Goal: Task Accomplishment & Management: Use online tool/utility

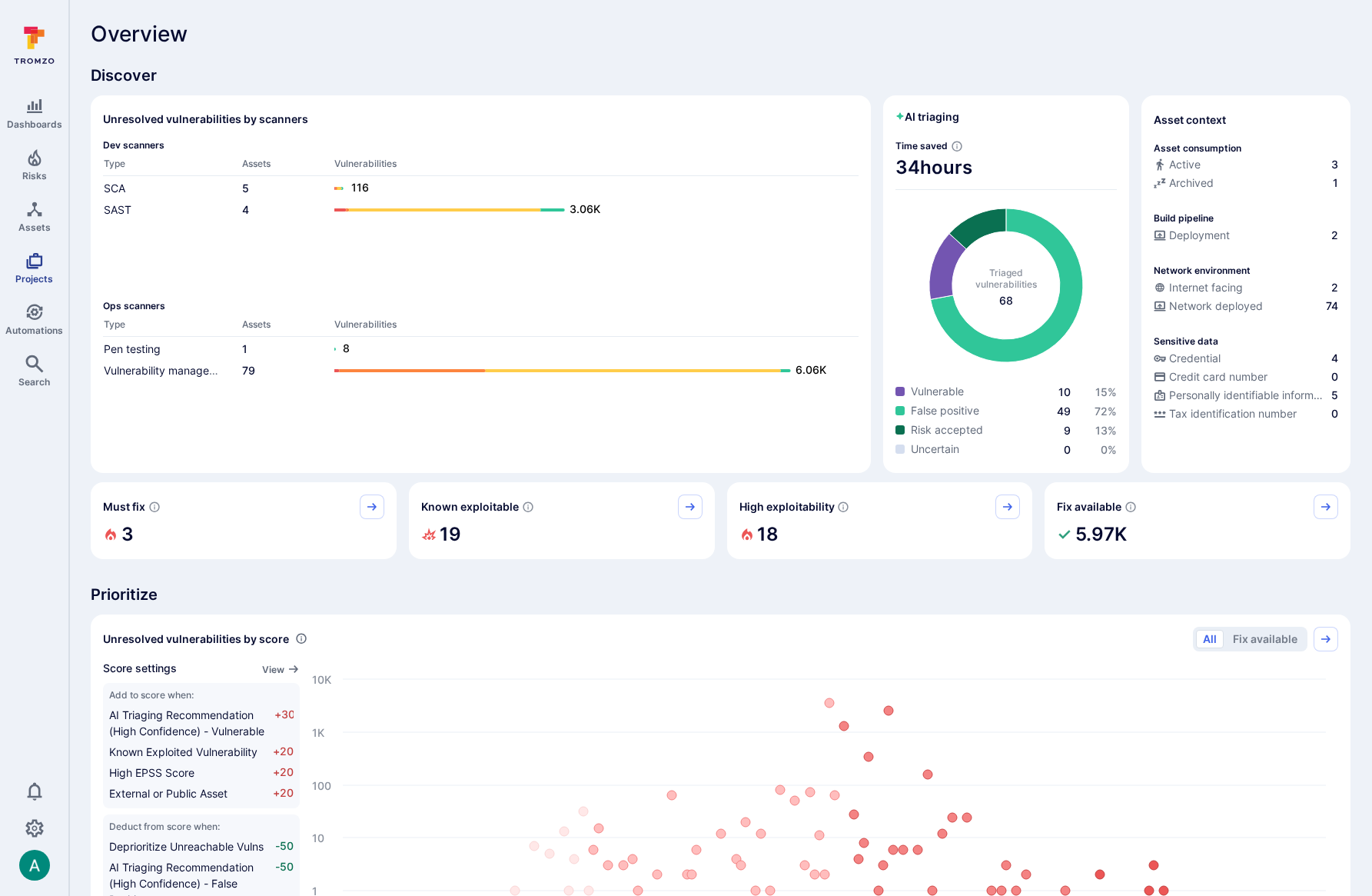
click at [34, 284] on link "Projects" at bounding box center [34, 268] width 69 height 46
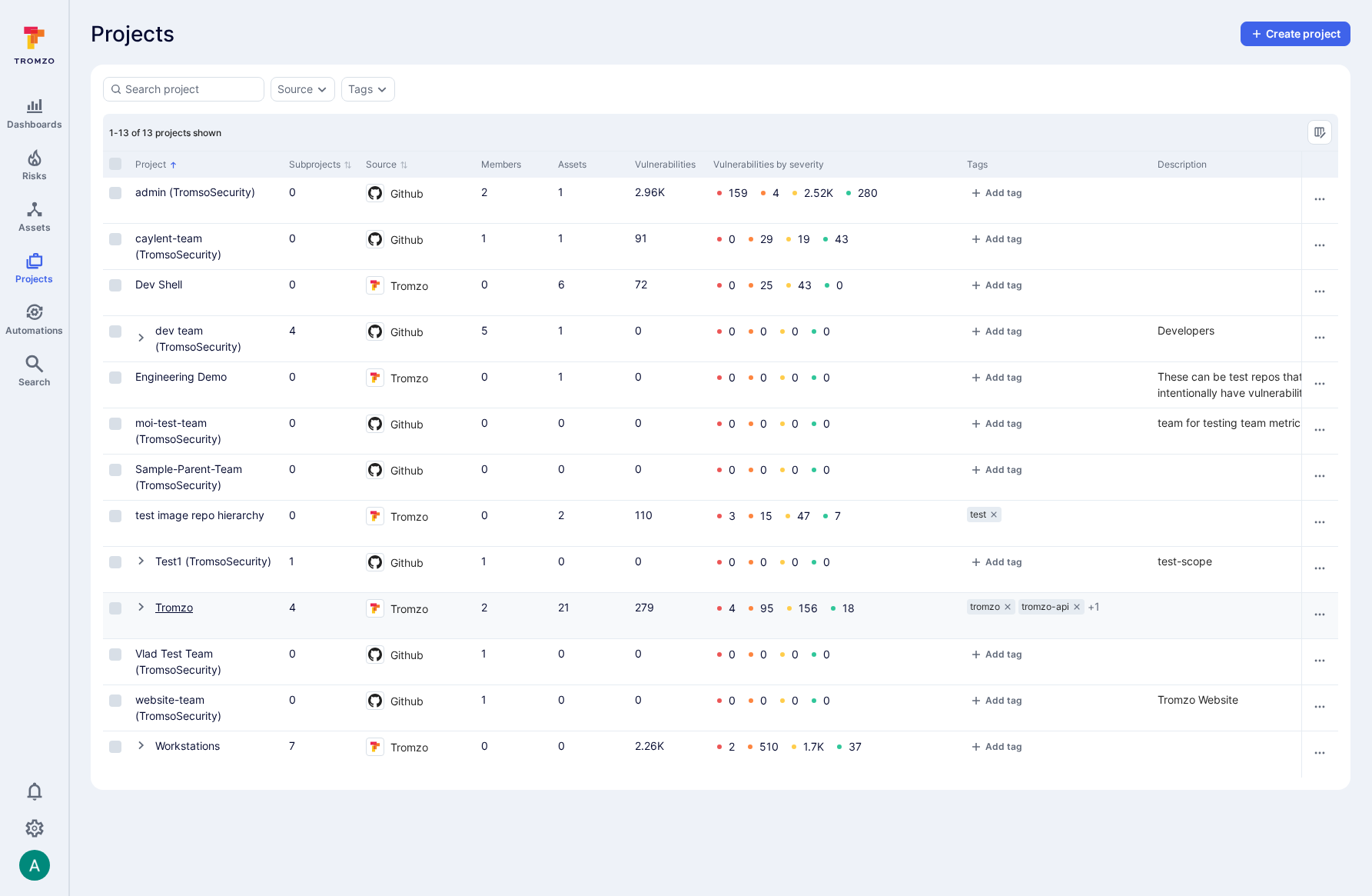
click at [177, 609] on link "Tromzo" at bounding box center [174, 607] width 38 height 13
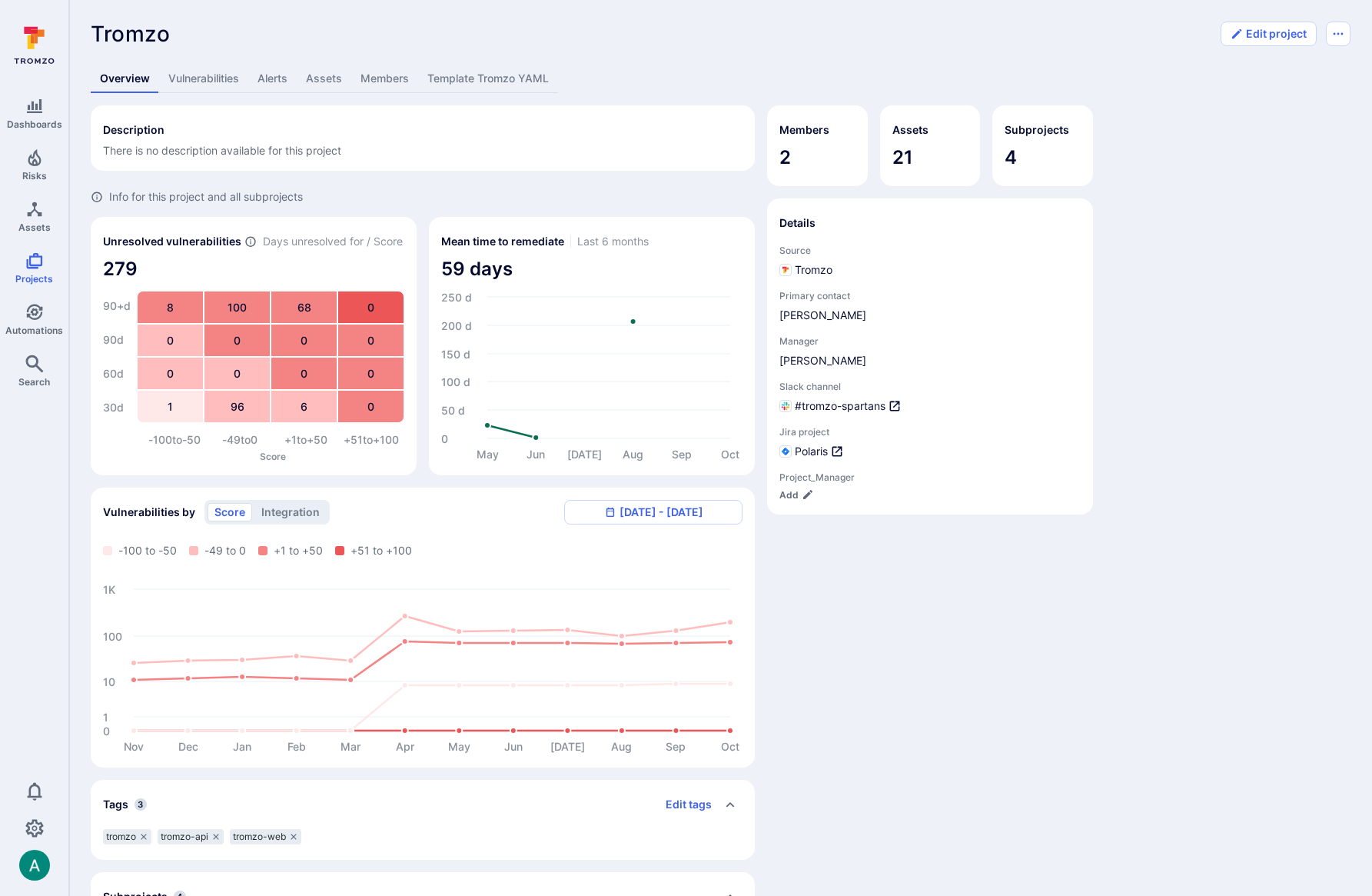
click at [208, 76] on link "Vulnerabilities" at bounding box center [204, 79] width 89 height 29
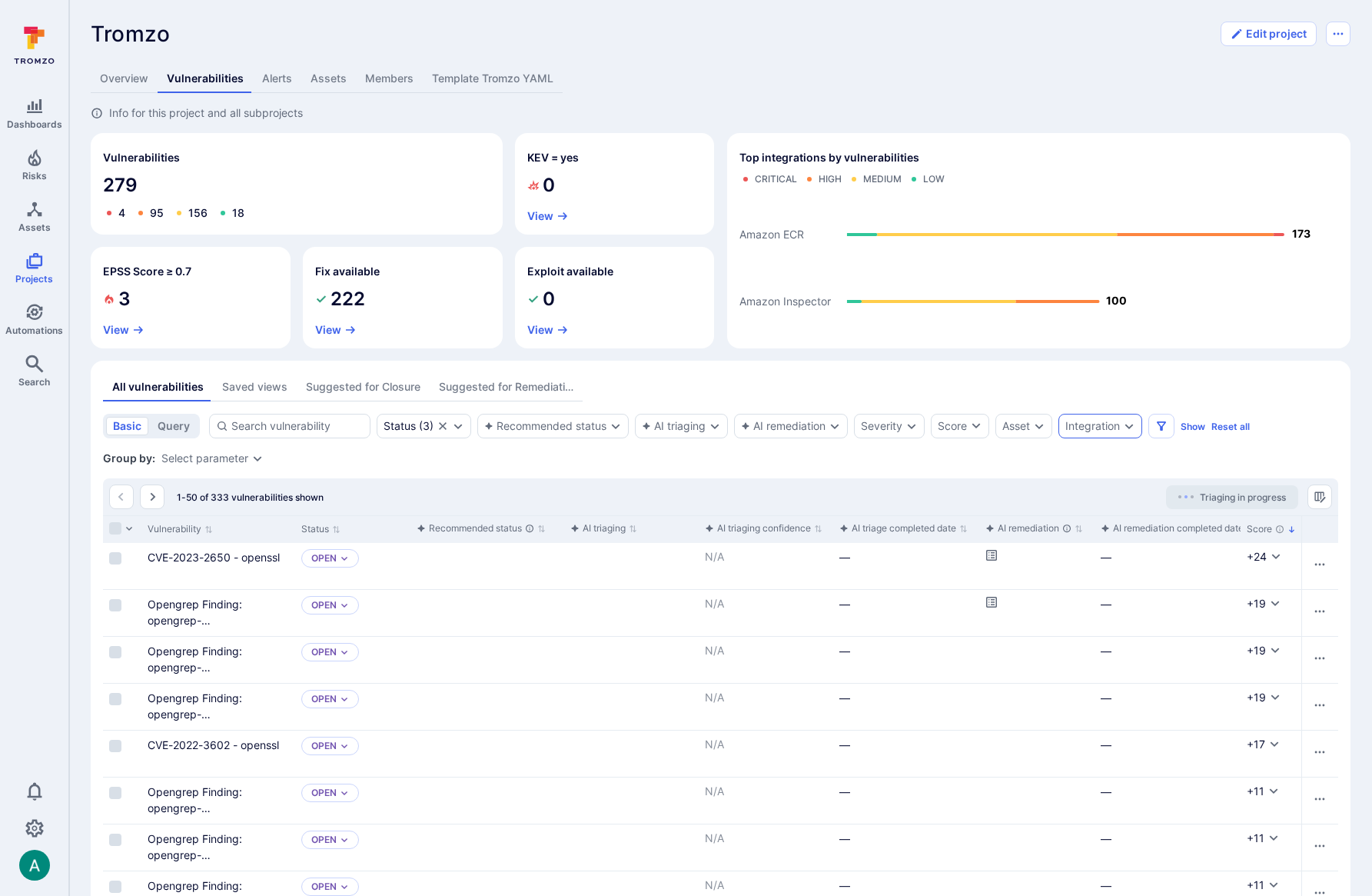
click at [1119, 422] on div "Integration" at bounding box center [1093, 426] width 54 height 12
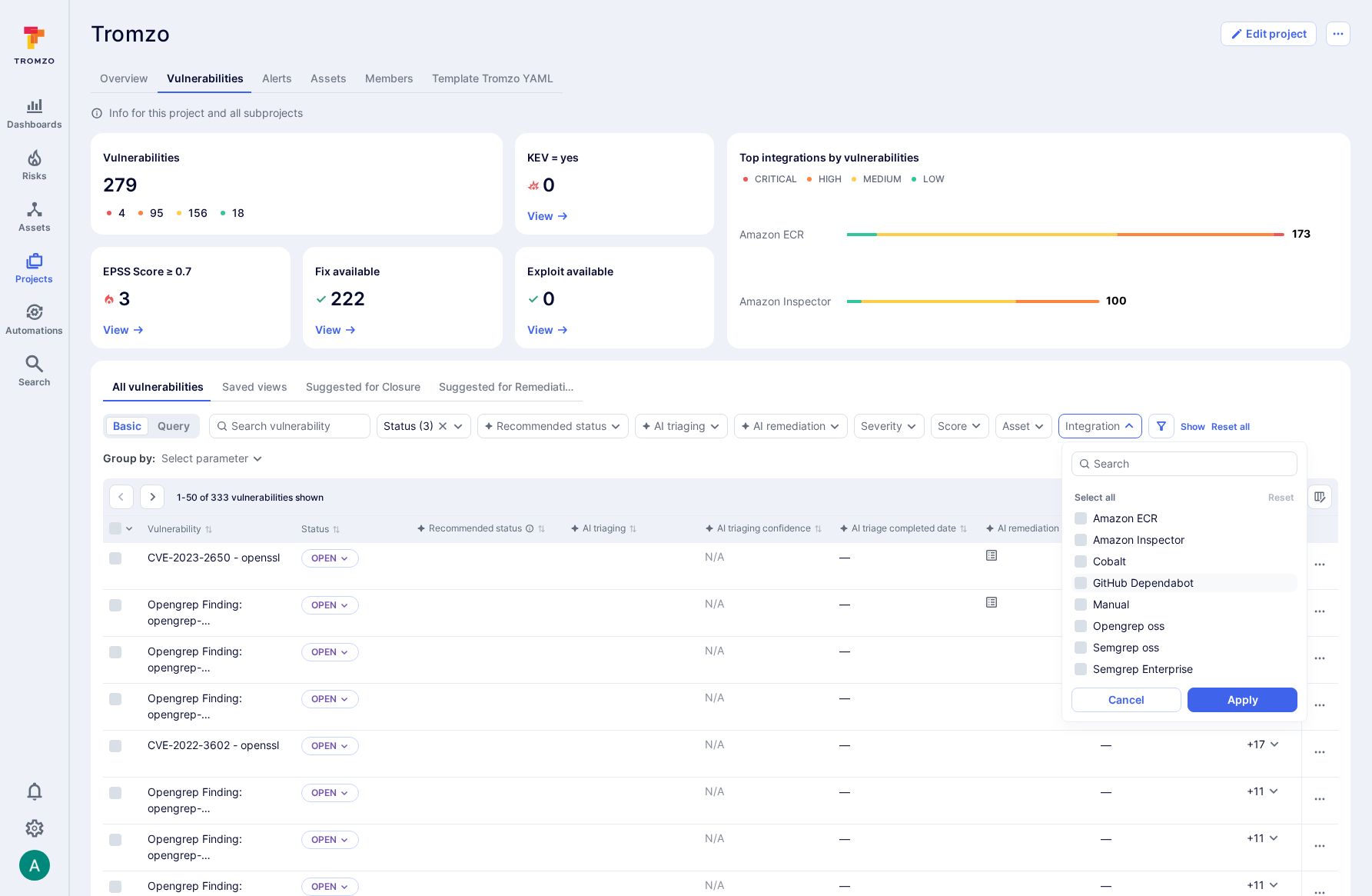
click at [1134, 587] on li "GitHub Dependabot" at bounding box center [1184, 582] width 226 height 18
click at [1141, 535] on li "Amazon Inspector" at bounding box center [1184, 539] width 226 height 18
click at [1135, 520] on li "Amazon ECR" at bounding box center [1184, 517] width 226 height 18
click at [1260, 704] on button "Apply" at bounding box center [1243, 700] width 110 height 25
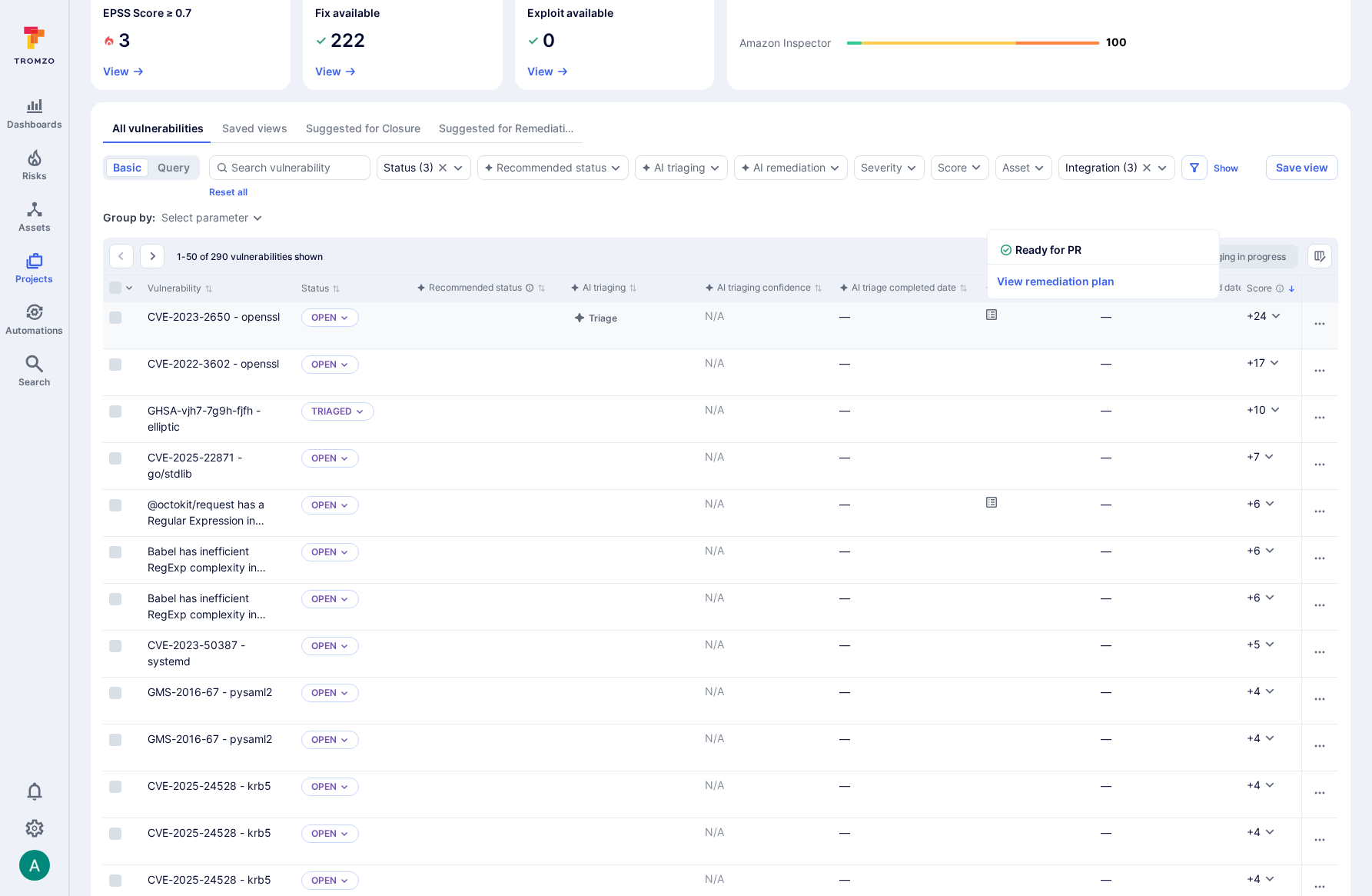
click at [988, 316] on icon "Cell for aiCtx.remediationStatus" at bounding box center [990, 314] width 10 height 10
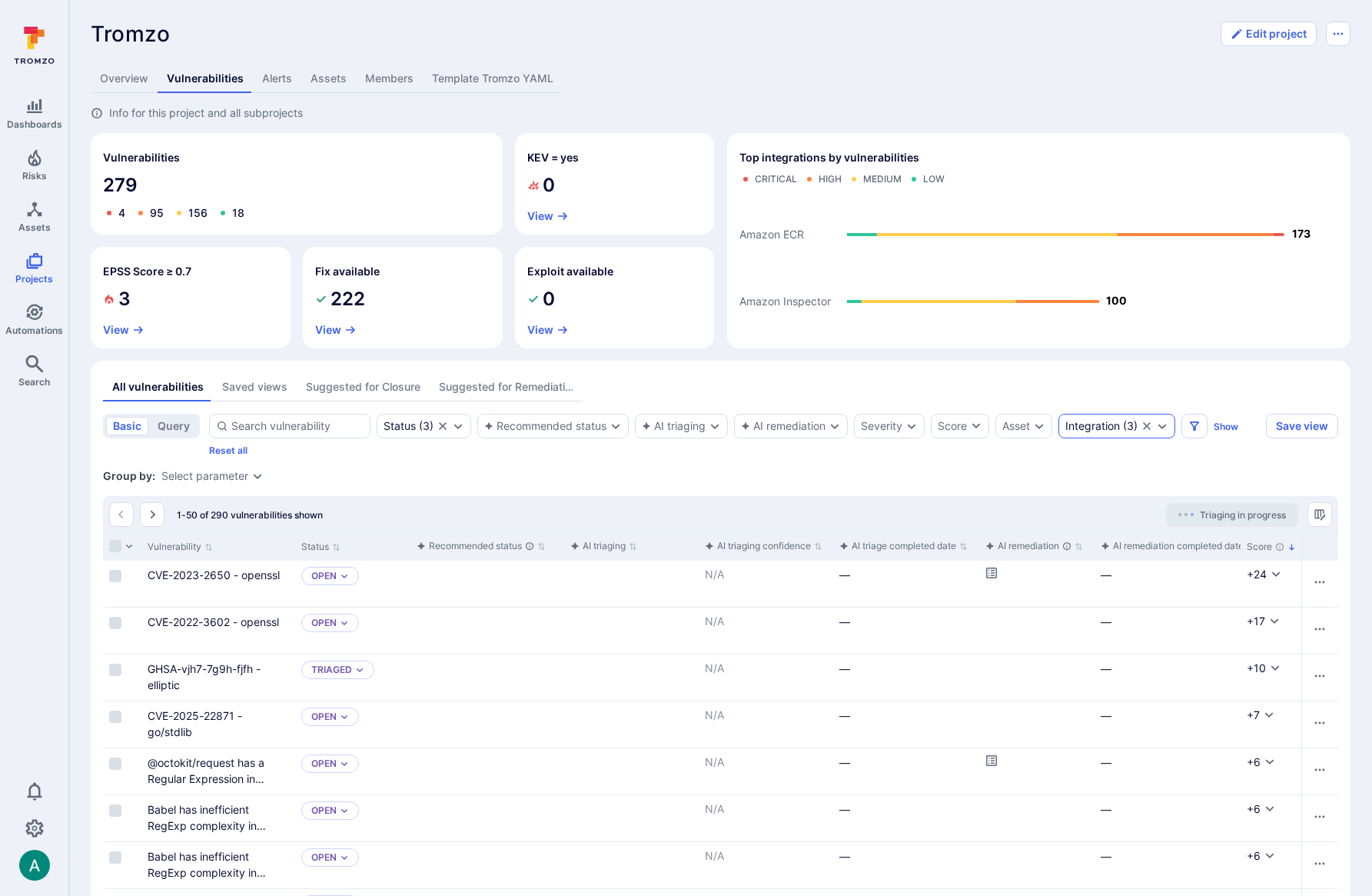
click at [1093, 422] on div "Integration" at bounding box center [1093, 426] width 54 height 12
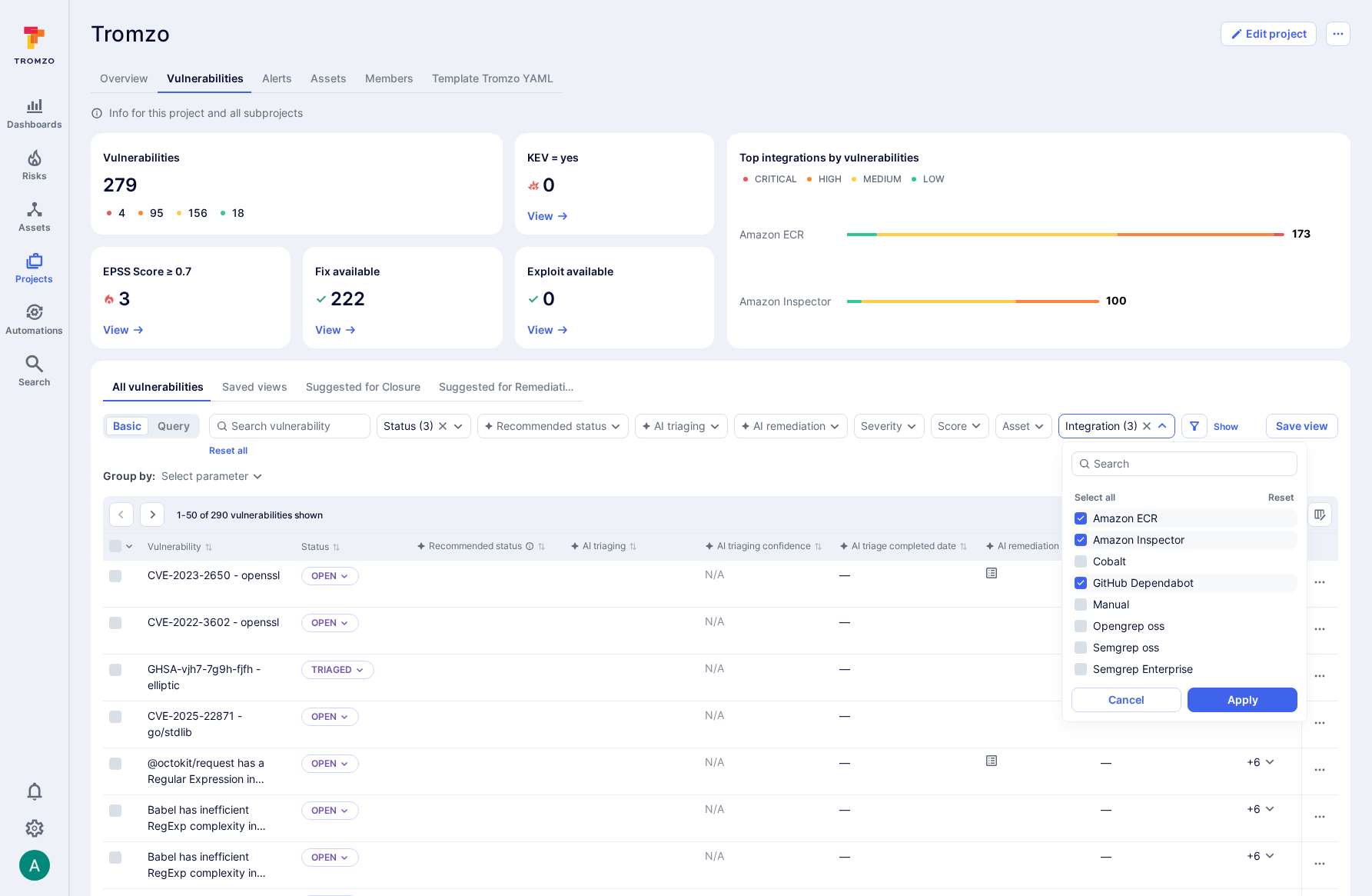
click at [1077, 513] on li "Amazon ECR" at bounding box center [1184, 517] width 226 height 18
click at [1264, 701] on button "Apply" at bounding box center [1243, 700] width 110 height 25
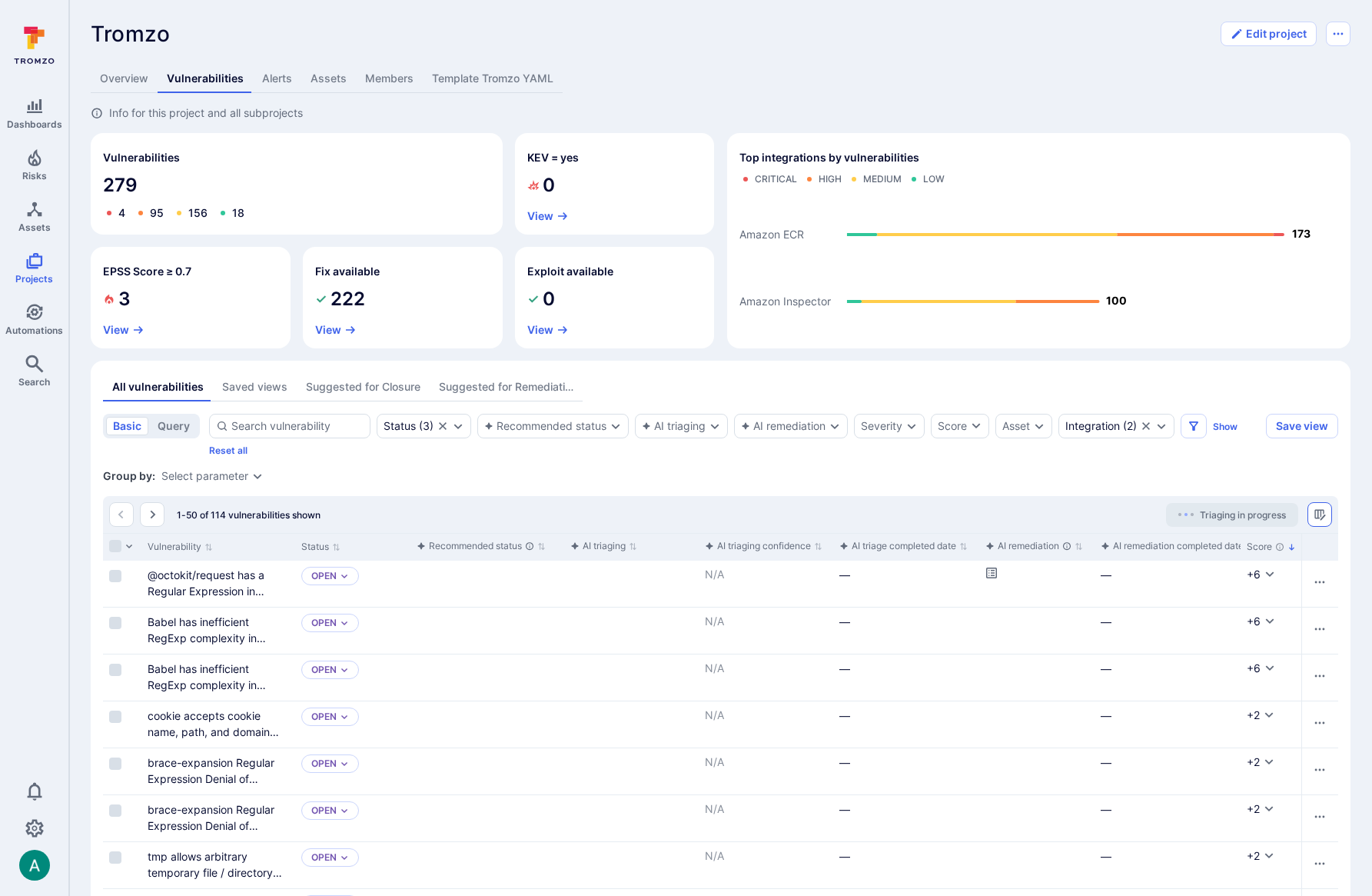
click at [1324, 515] on icon "Manage columns" at bounding box center [1319, 513] width 10 height 10
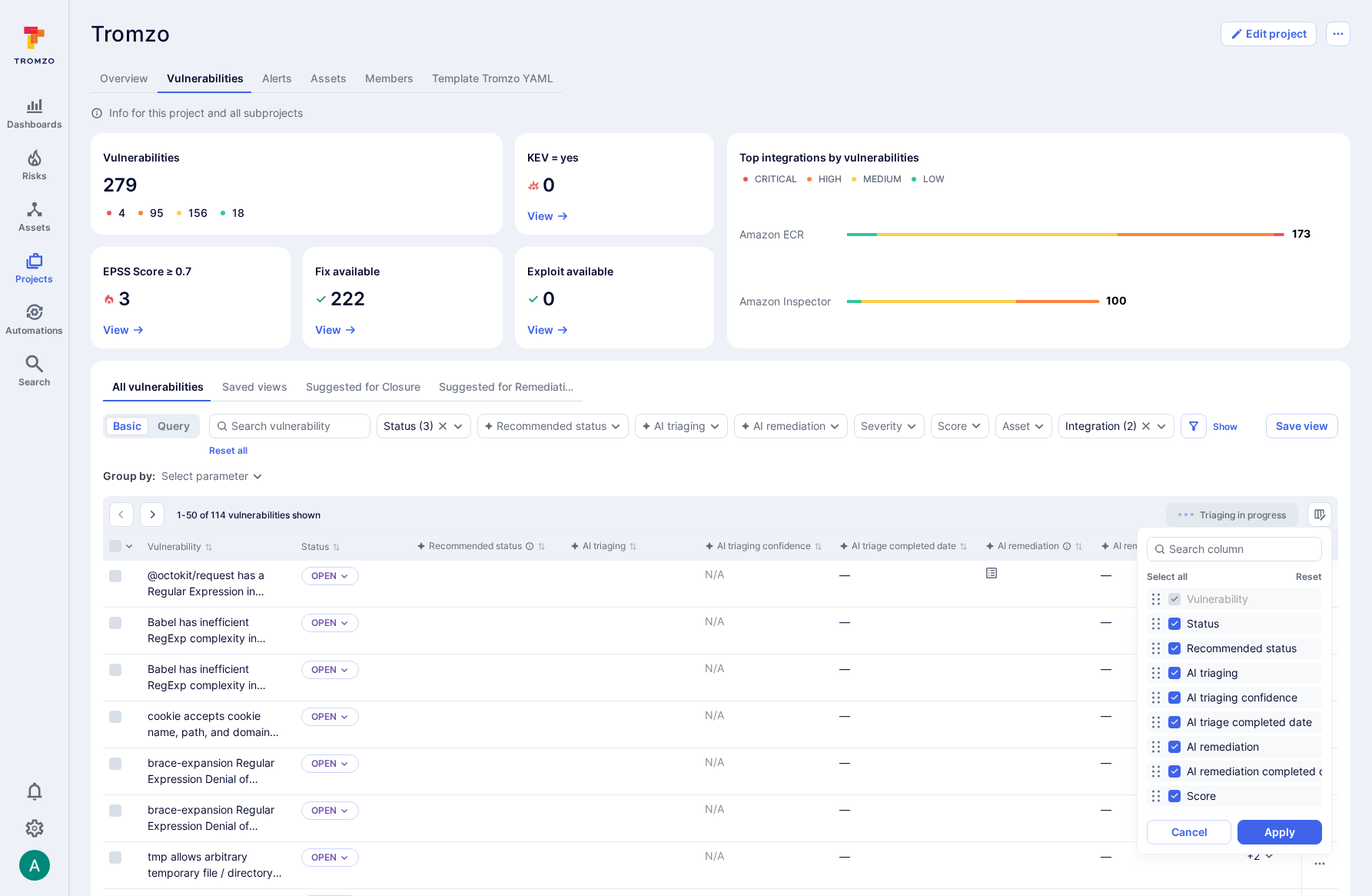
click at [1172, 624] on input "Status" at bounding box center [1174, 623] width 12 height 12
checkbox input "false"
click at [1175, 699] on input "AI triaging confidence" at bounding box center [1174, 697] width 12 height 12
checkbox input "false"
click at [1175, 721] on input "AI triage completed date" at bounding box center [1174, 721] width 12 height 12
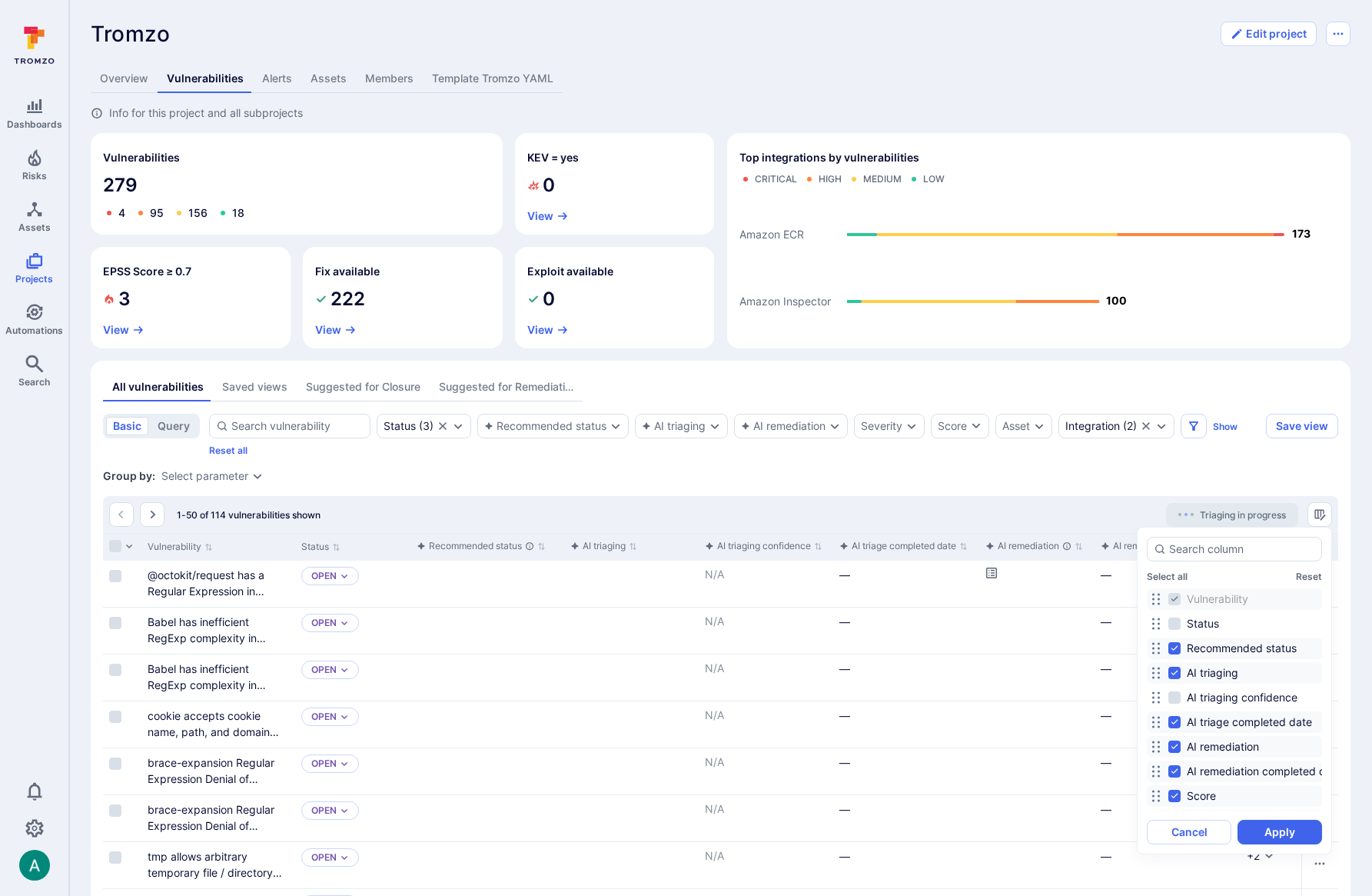
checkbox input "false"
drag, startPoint x: 1158, startPoint y: 774, endPoint x: 1159, endPoint y: 620, distance: 154.0
click at [1159, 620] on icon at bounding box center [1163, 621] width 12 height 12
drag, startPoint x: 1157, startPoint y: 658, endPoint x: 1168, endPoint y: 717, distance: 60.0
click at [1168, 717] on icon at bounding box center [1167, 715] width 12 height 12
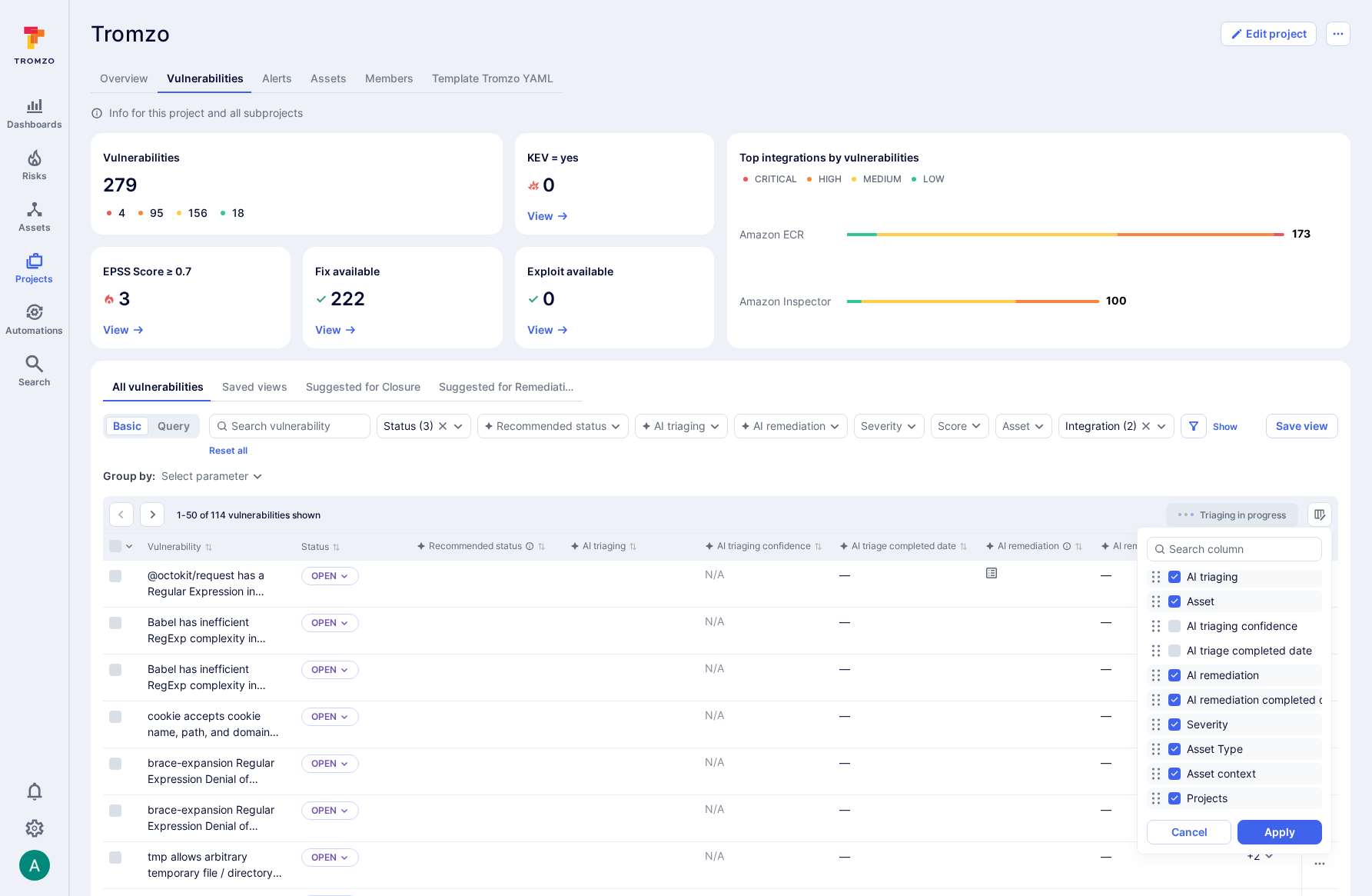
scroll to position [122, 0]
drag, startPoint x: 1153, startPoint y: 749, endPoint x: 1160, endPoint y: 622, distance: 127.2
click at [1160, 622] on icon at bounding box center [1161, 620] width 12 height 12
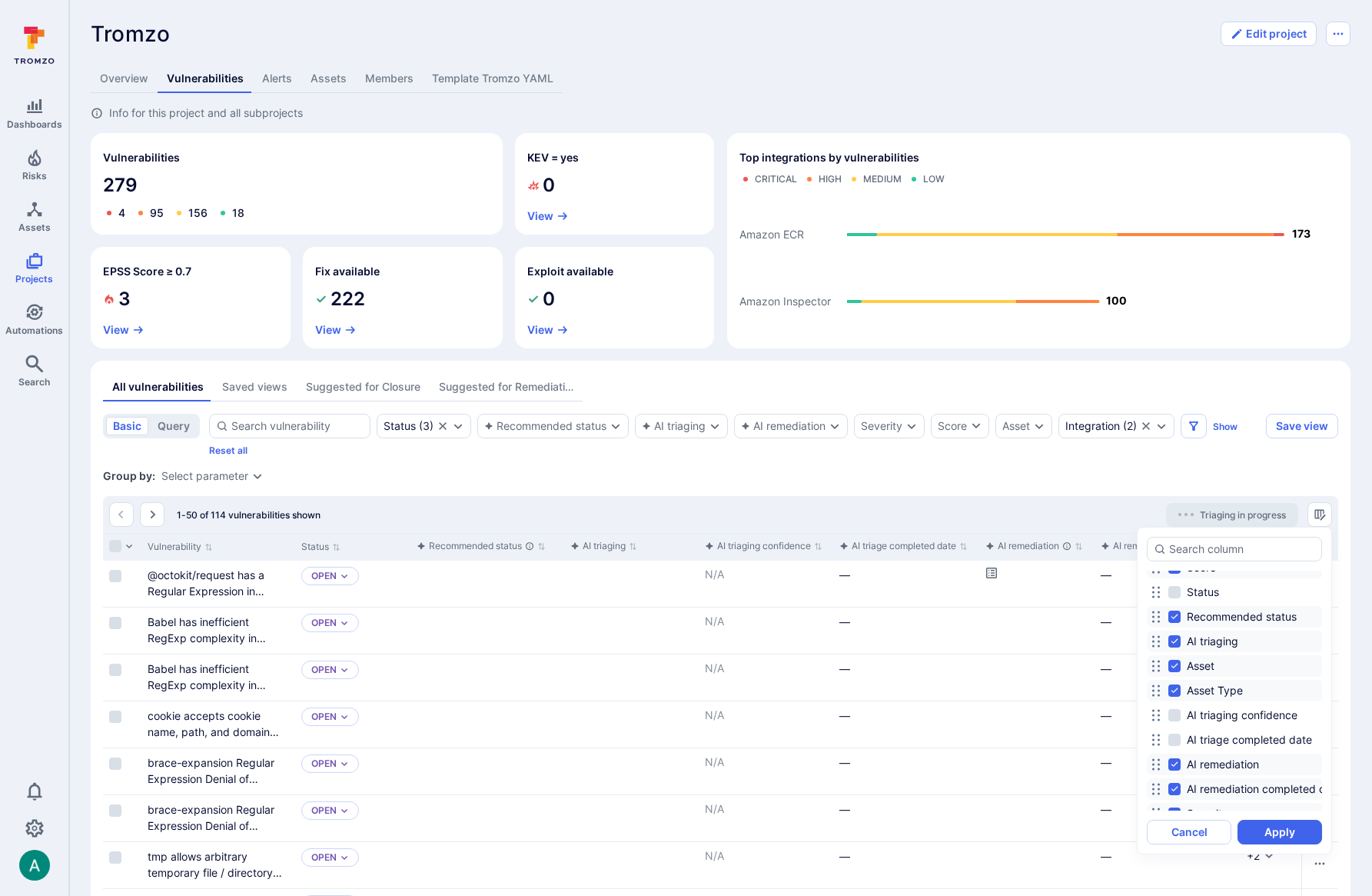
scroll to position [50, 0]
drag, startPoint x: 1157, startPoint y: 773, endPoint x: 1164, endPoint y: 668, distance: 105.2
click at [1164, 668] on icon at bounding box center [1162, 665] width 12 height 12
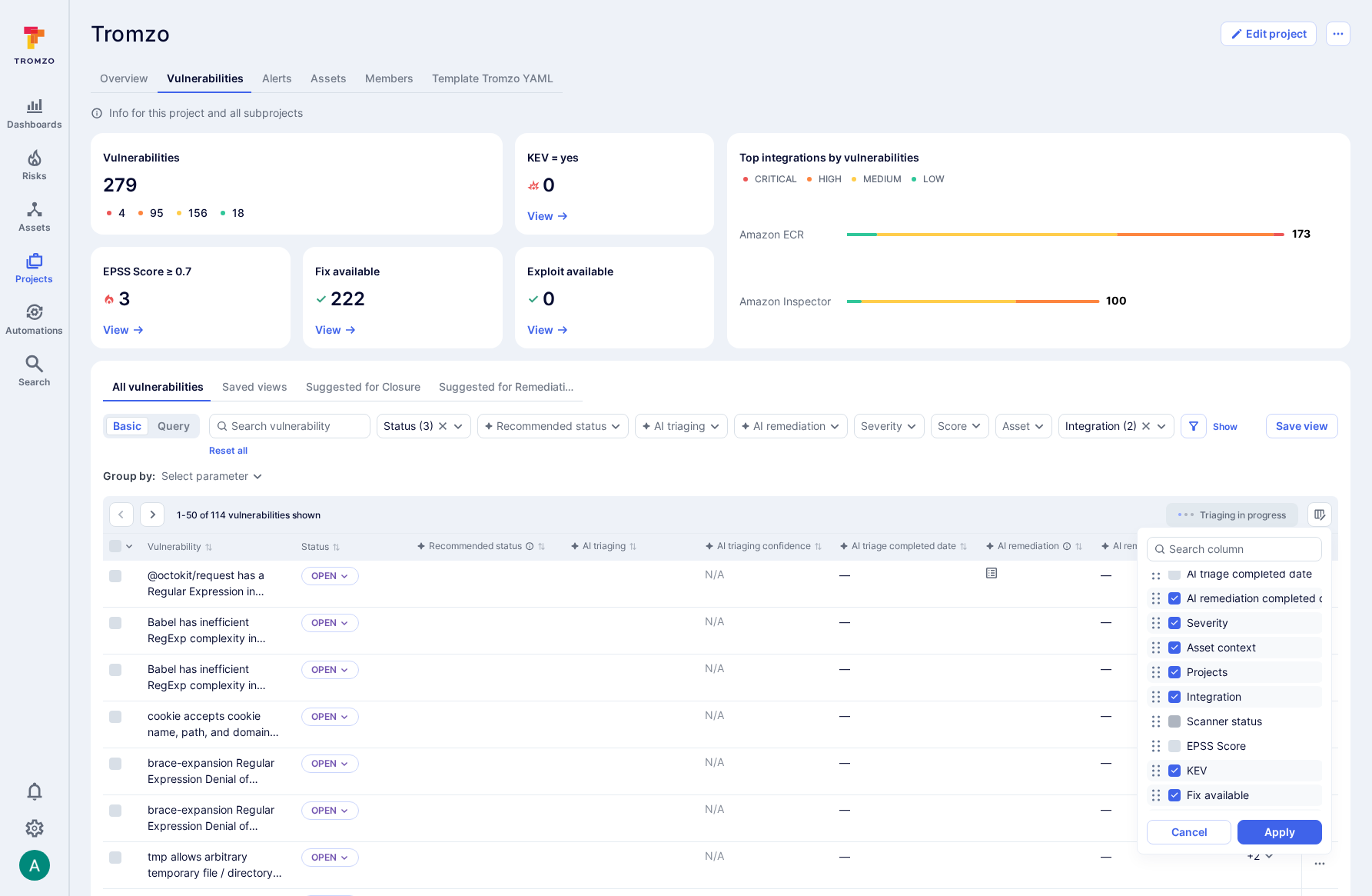
scroll to position [248, 0]
click at [1179, 645] on input "Asset context" at bounding box center [1174, 645] width 12 height 12
checkbox input "false"
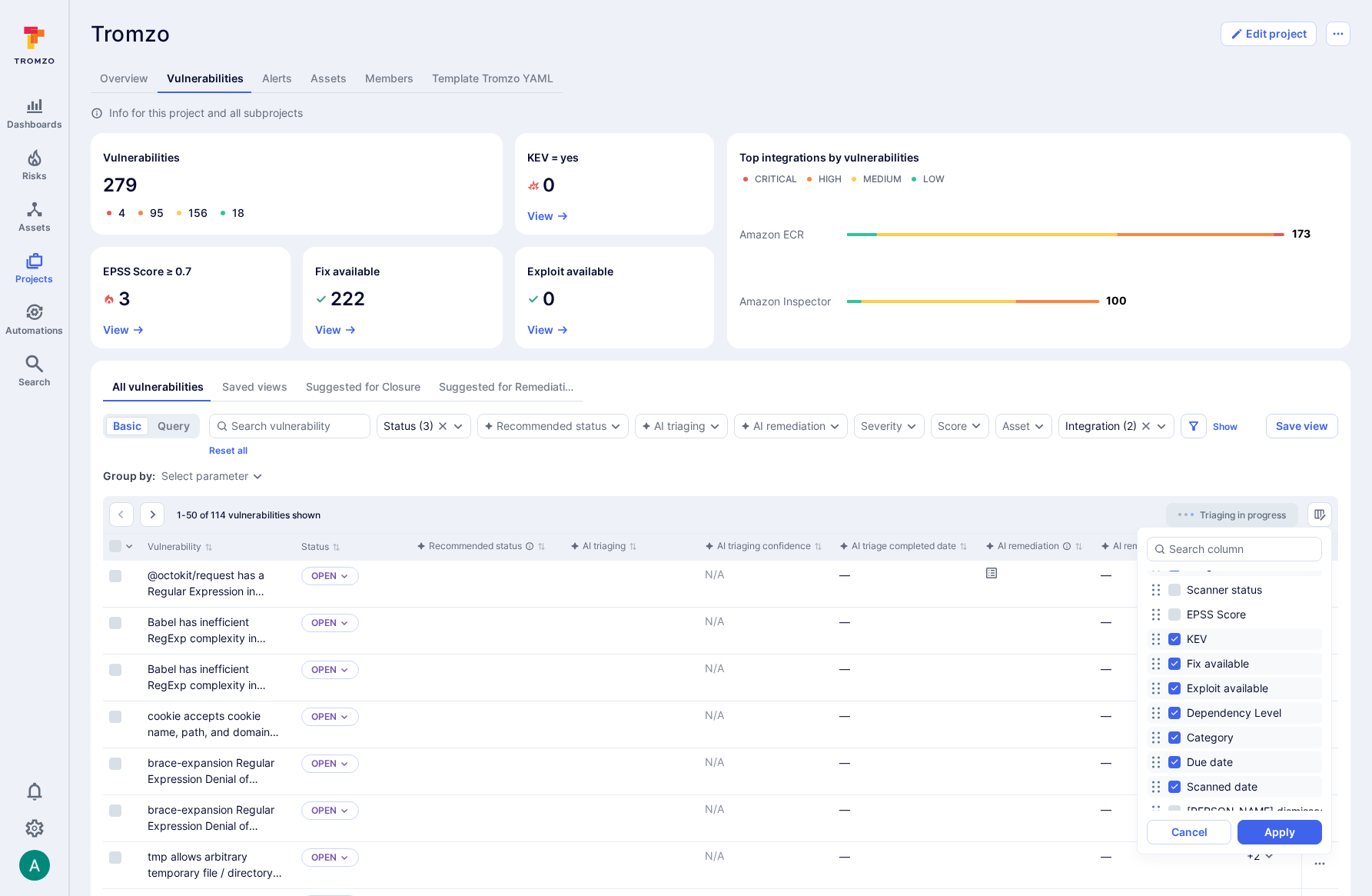
scroll to position [389, 0]
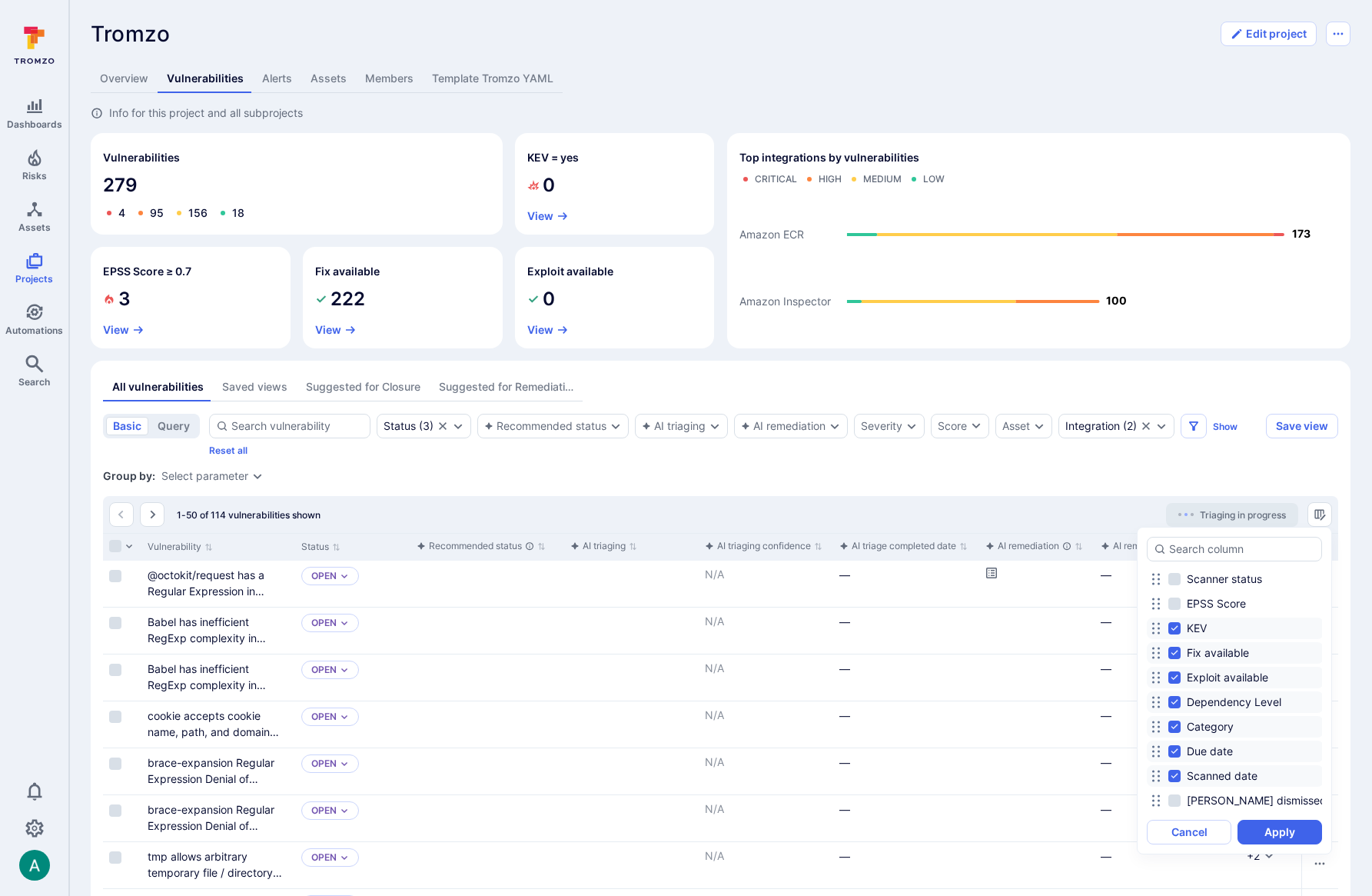
click at [1174, 627] on input "KEV" at bounding box center [1174, 628] width 12 height 12
checkbox input "false"
click at [1175, 650] on input "Fix available" at bounding box center [1174, 652] width 12 height 12
checkbox input "false"
click at [1173, 675] on input "Exploit available" at bounding box center [1174, 677] width 12 height 12
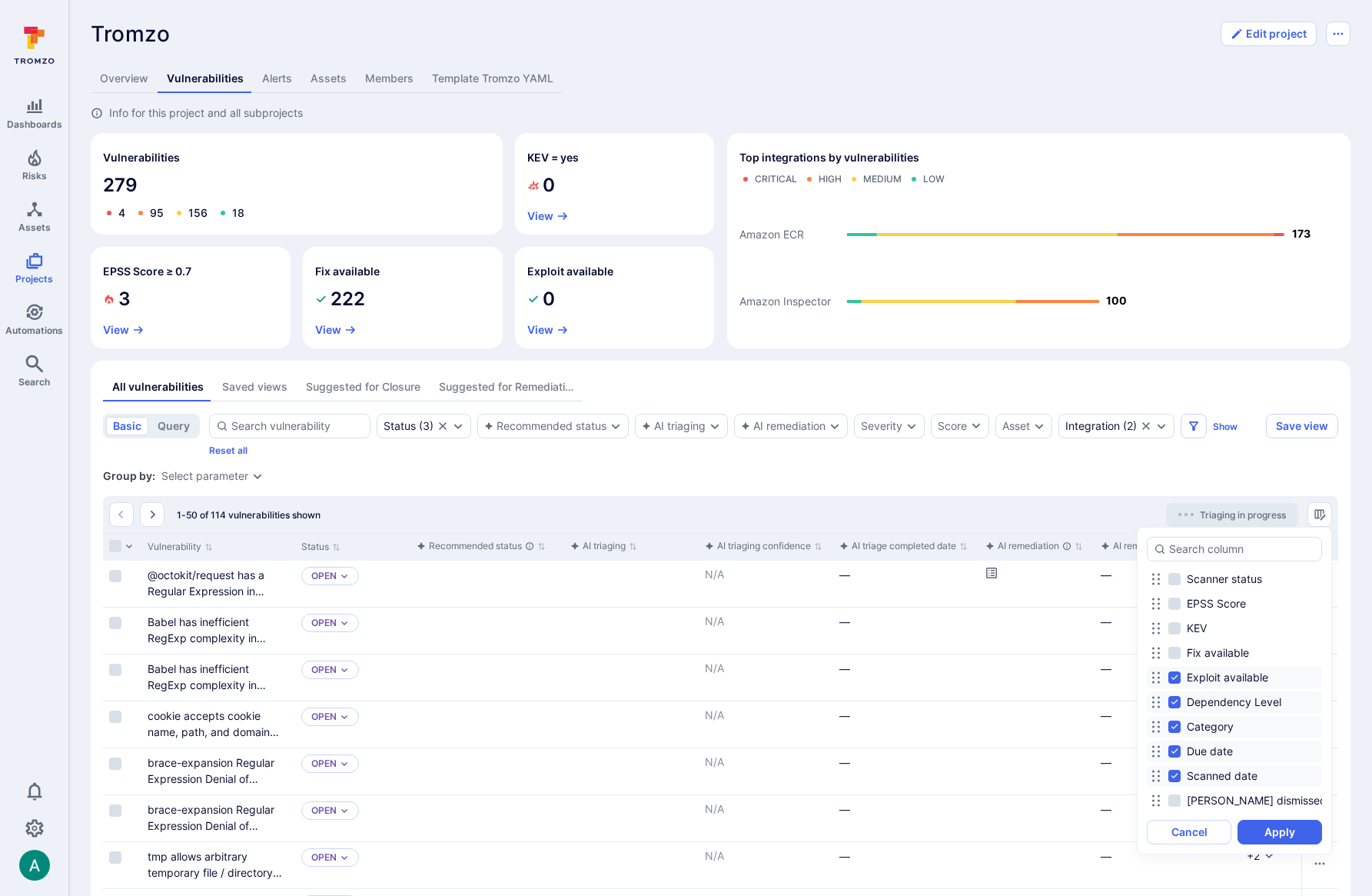
checkbox input "false"
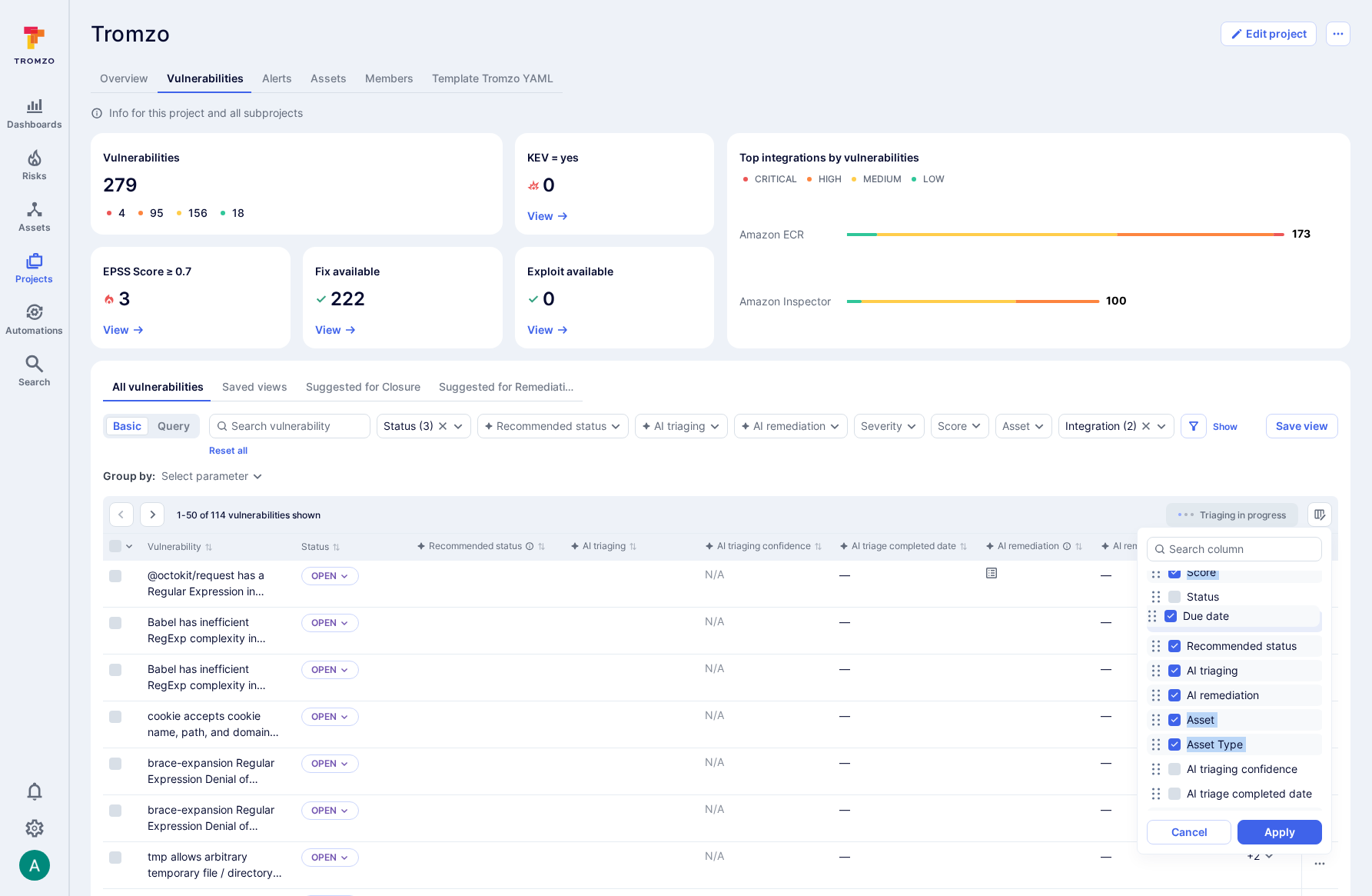
scroll to position [51, 0]
drag, startPoint x: 1159, startPoint y: 640, endPoint x: 1154, endPoint y: 593, distance: 47.3
click at [1154, 593] on icon at bounding box center [1151, 590] width 12 height 12
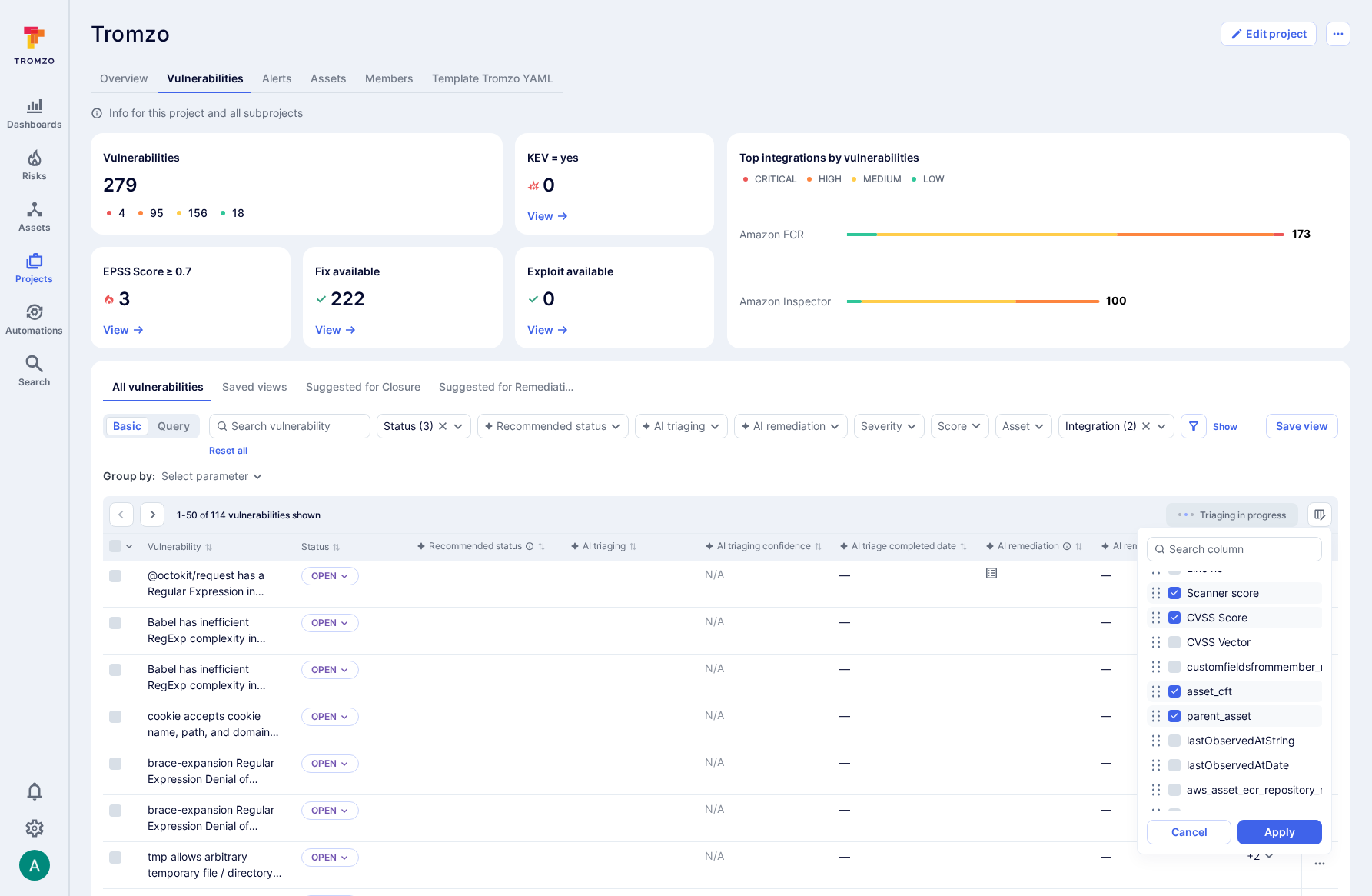
click at [1171, 616] on input "CVSS Score" at bounding box center [1174, 616] width 12 height 12
checkbox input "false"
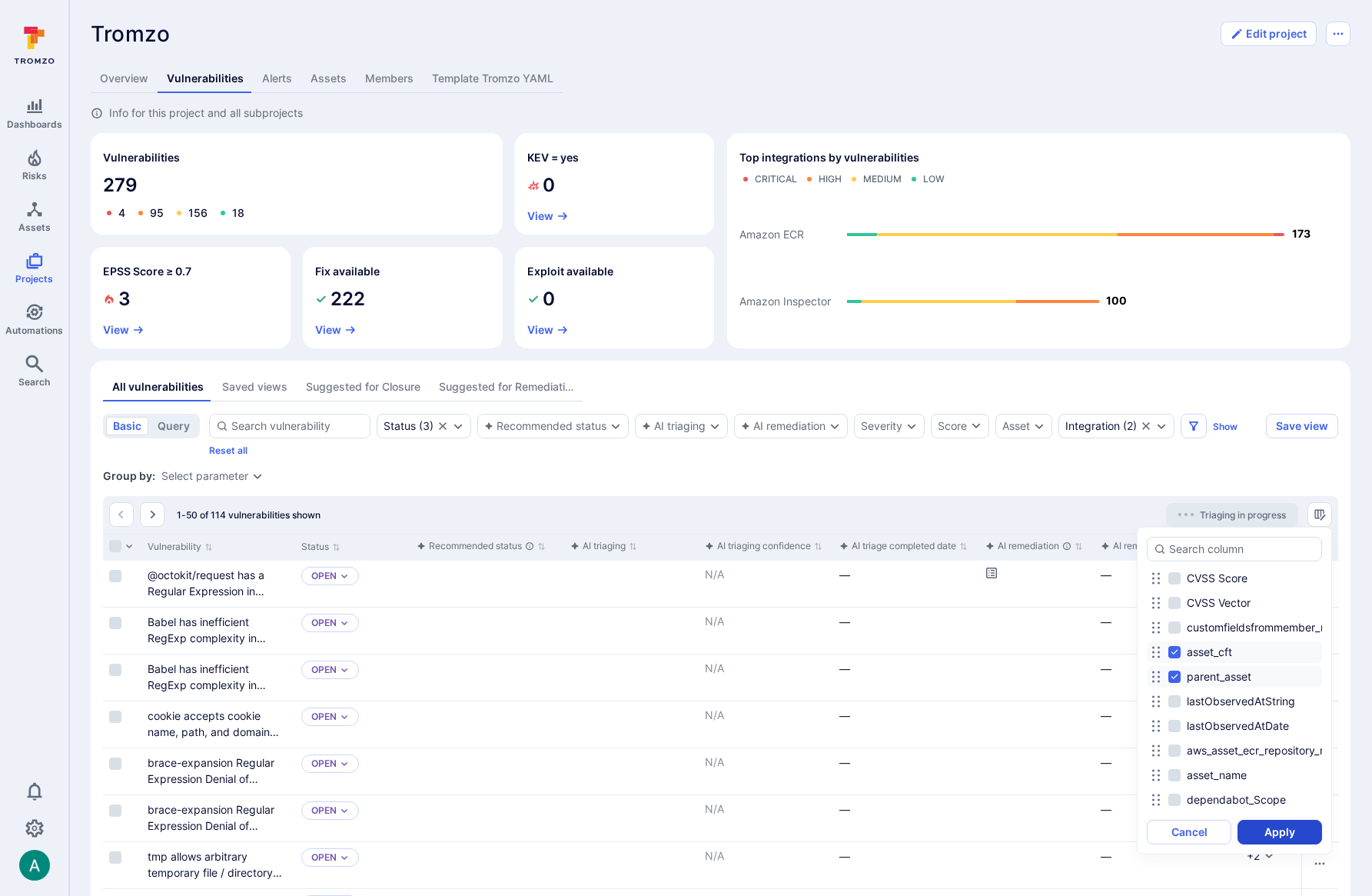
click at [1273, 830] on button "Apply" at bounding box center [1279, 831] width 85 height 25
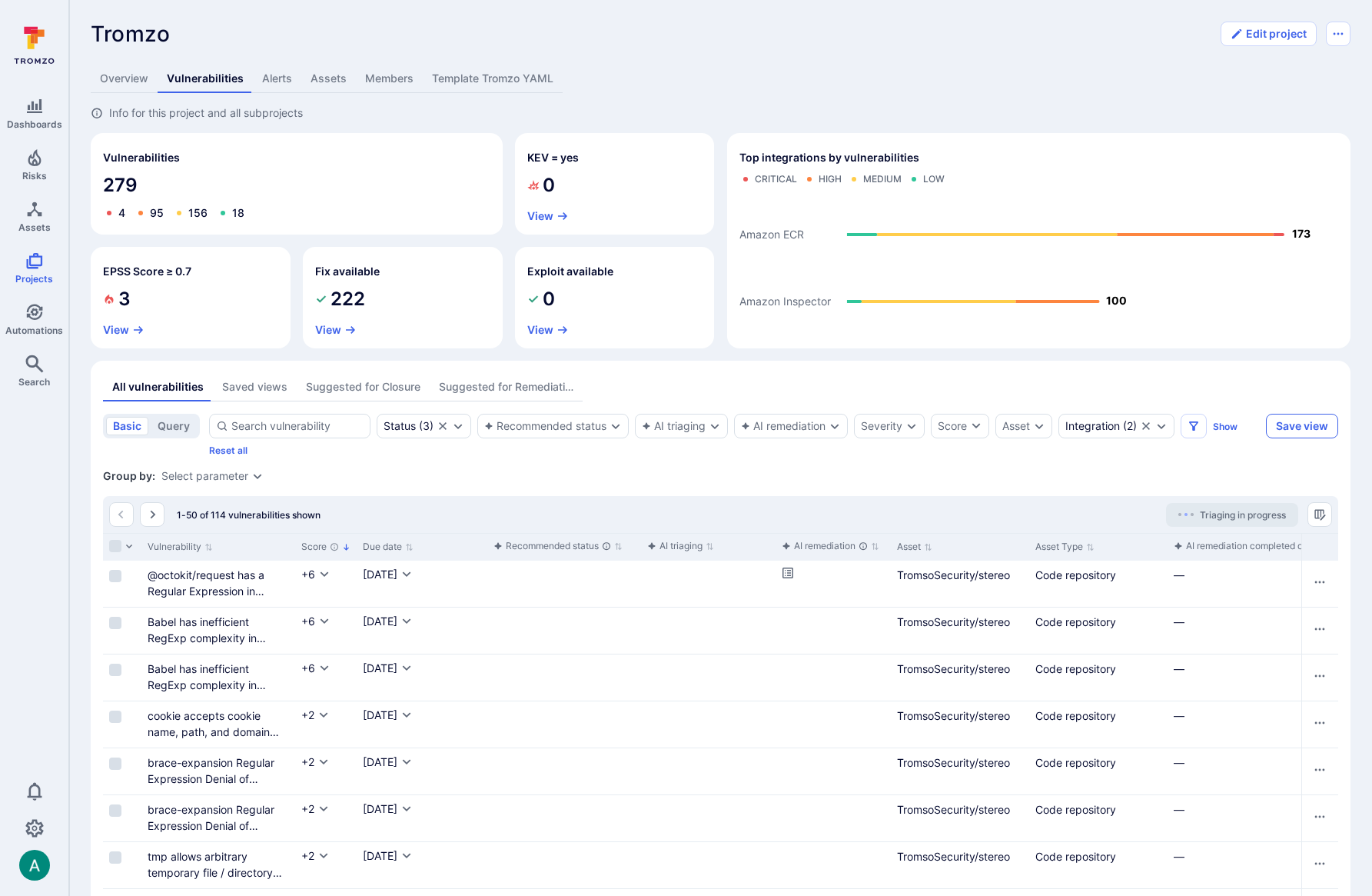
click at [1285, 427] on button "Save view" at bounding box center [1302, 426] width 73 height 25
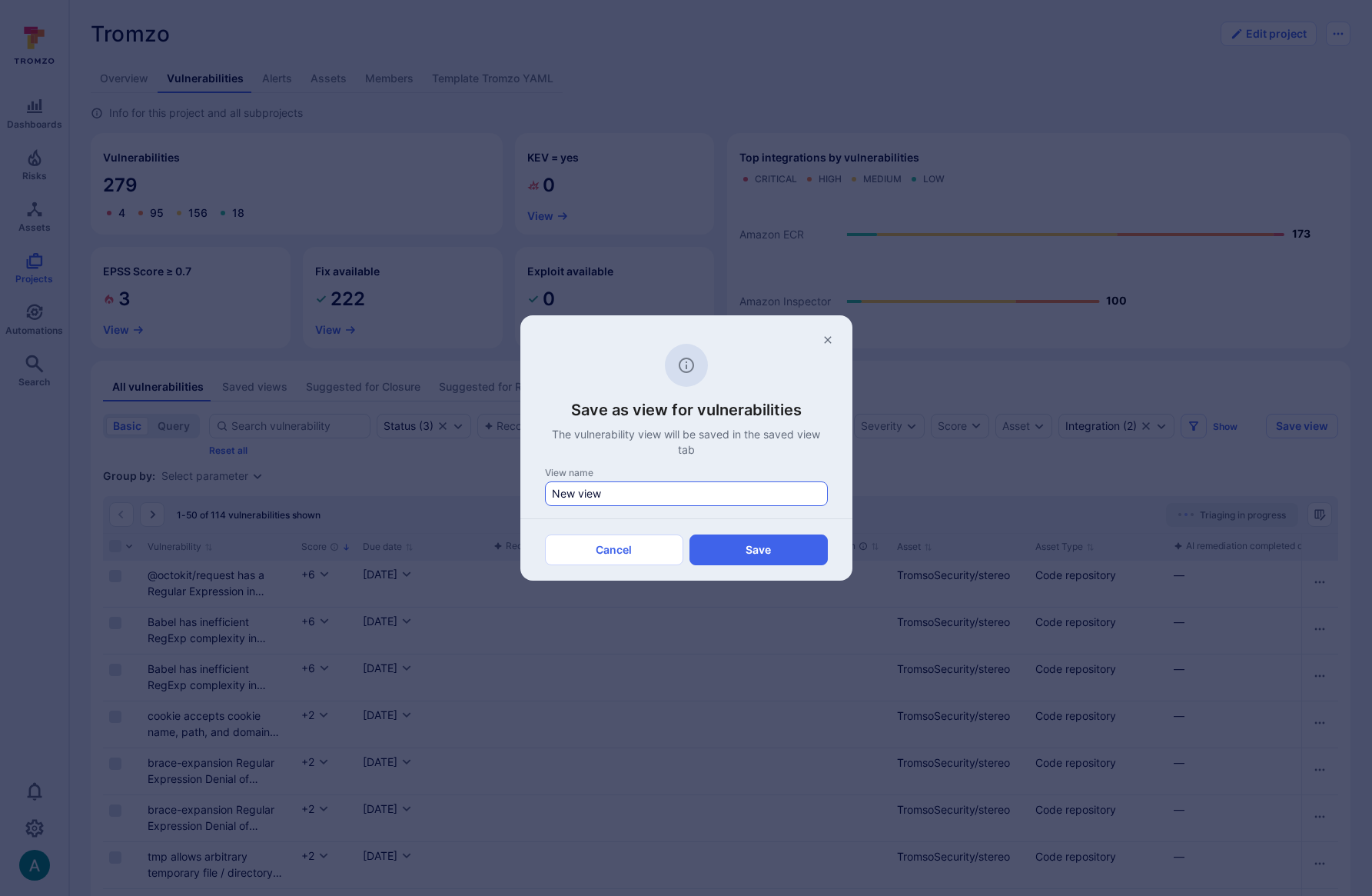
click at [735, 496] on input "New view" at bounding box center [686, 494] width 269 height 15
type input "Explore Dependabot and Inspector Vulns"
click at [790, 546] on button "Save" at bounding box center [758, 549] width 138 height 31
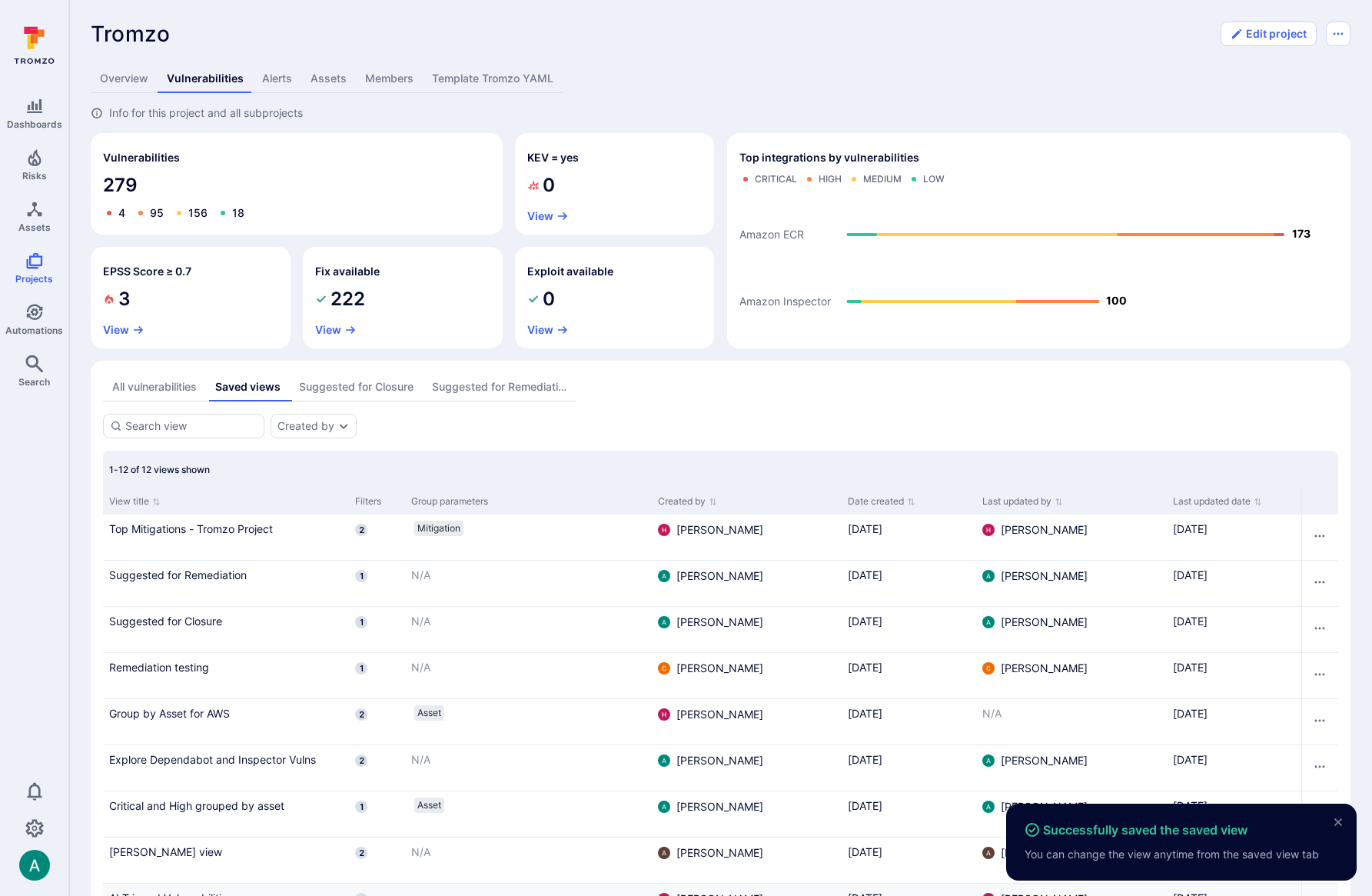
scroll to position [216, 0]
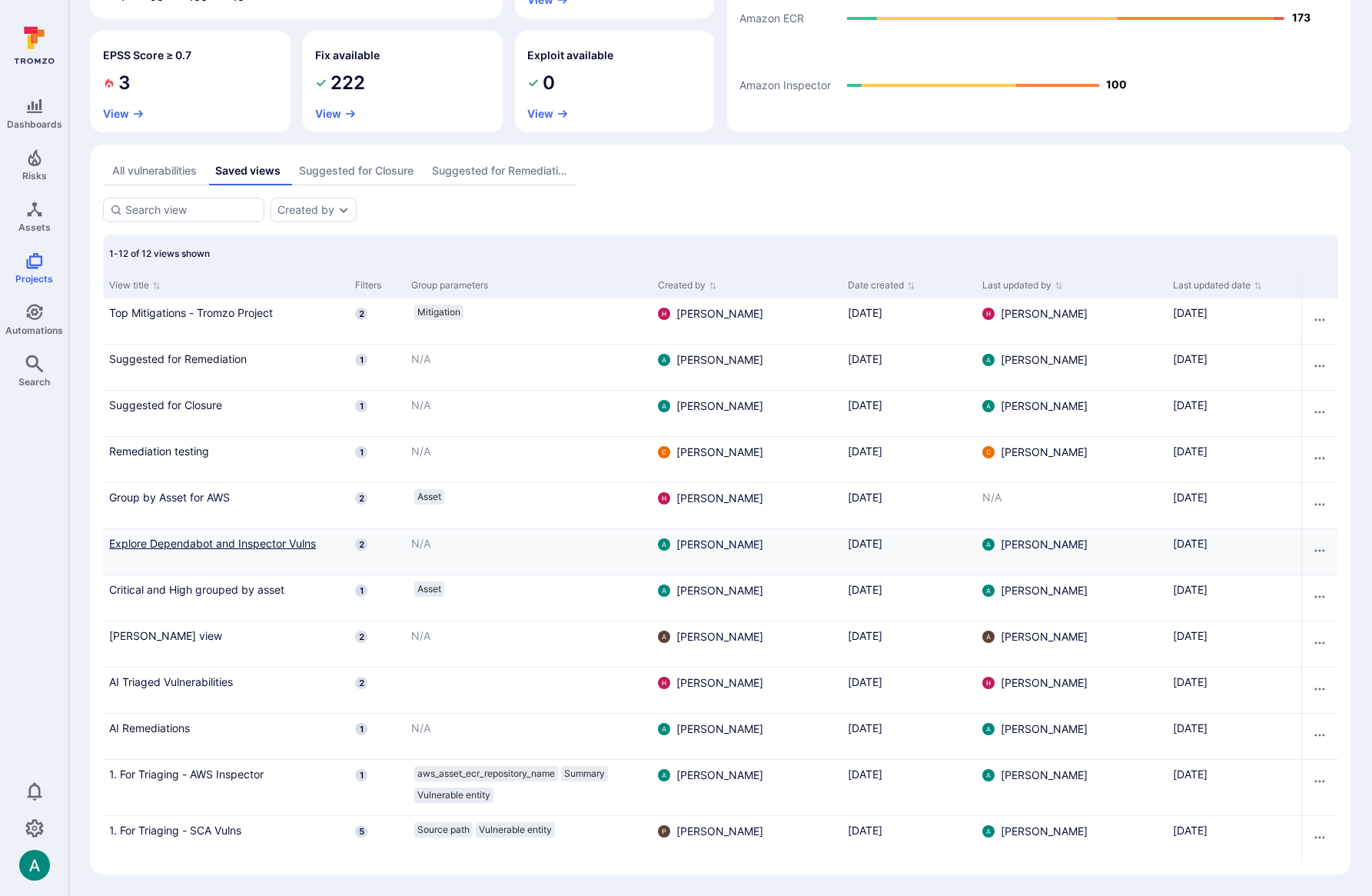
click at [198, 539] on link "Explore Dependabot and Inspector Vulns" at bounding box center [226, 543] width 234 height 16
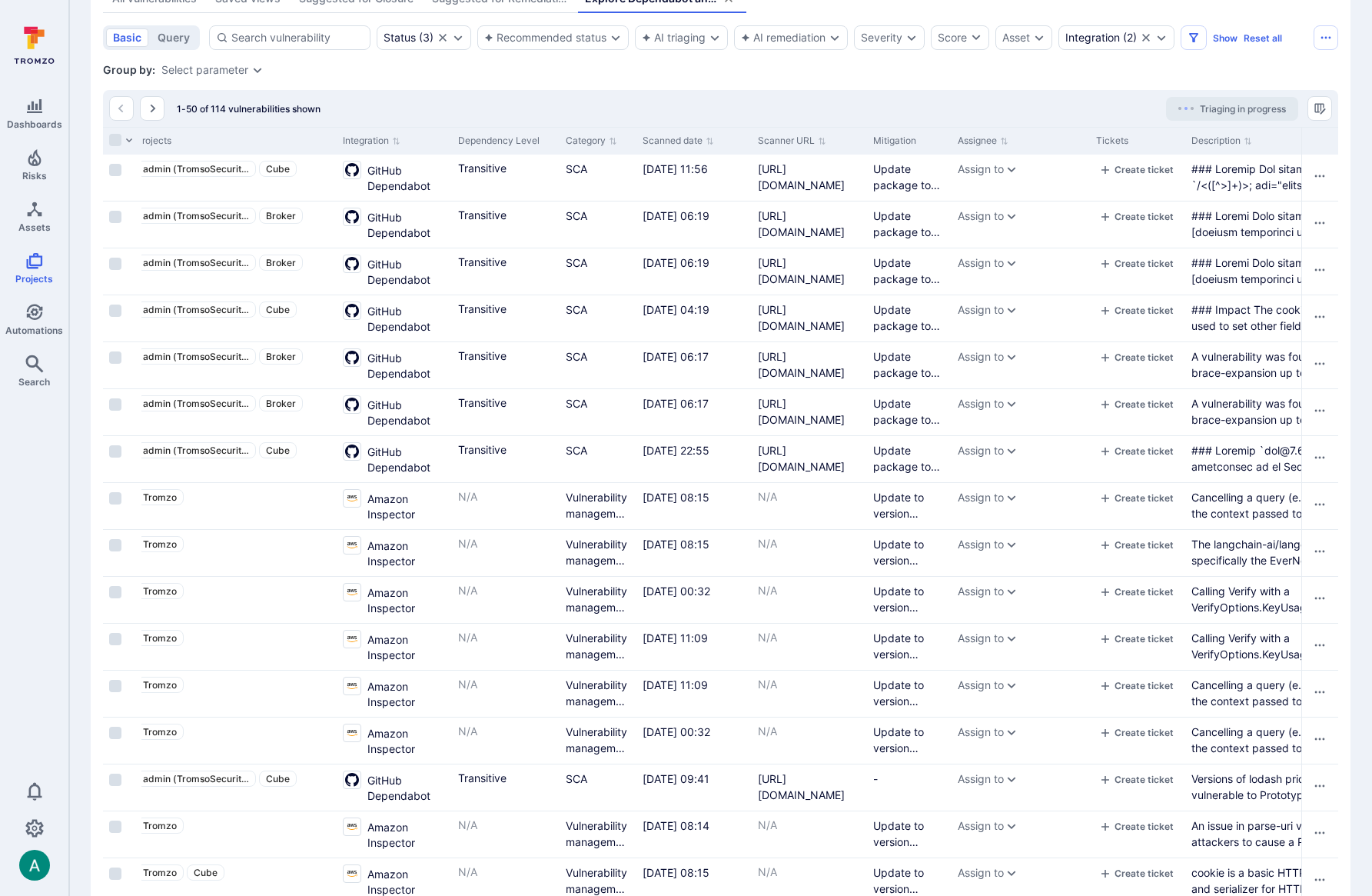
scroll to position [0, 971]
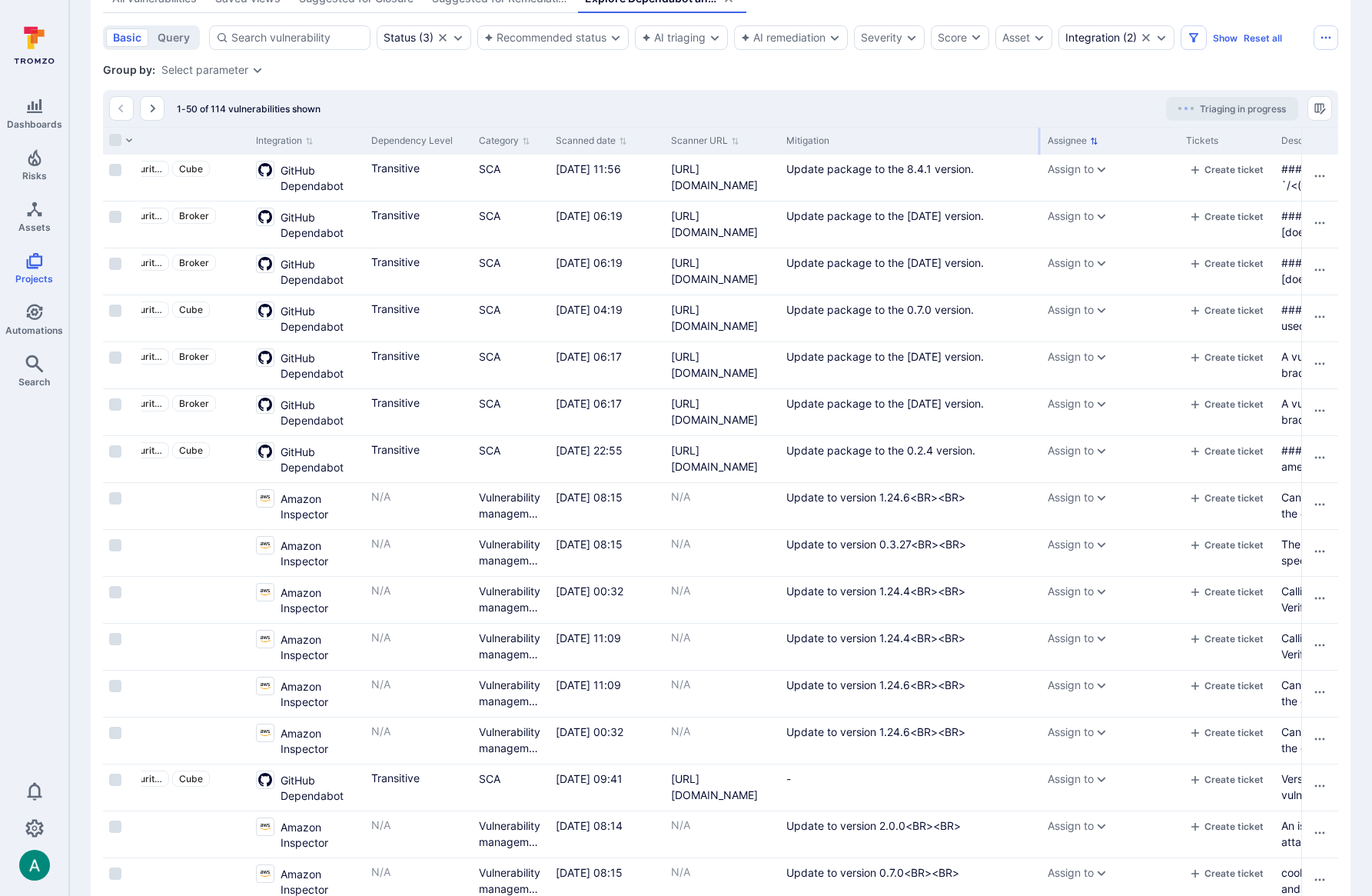
drag, startPoint x: 861, startPoint y: 137, endPoint x: 1038, endPoint y: 141, distance: 177.0
click at [1038, 141] on div at bounding box center [1039, 141] width 2 height 27
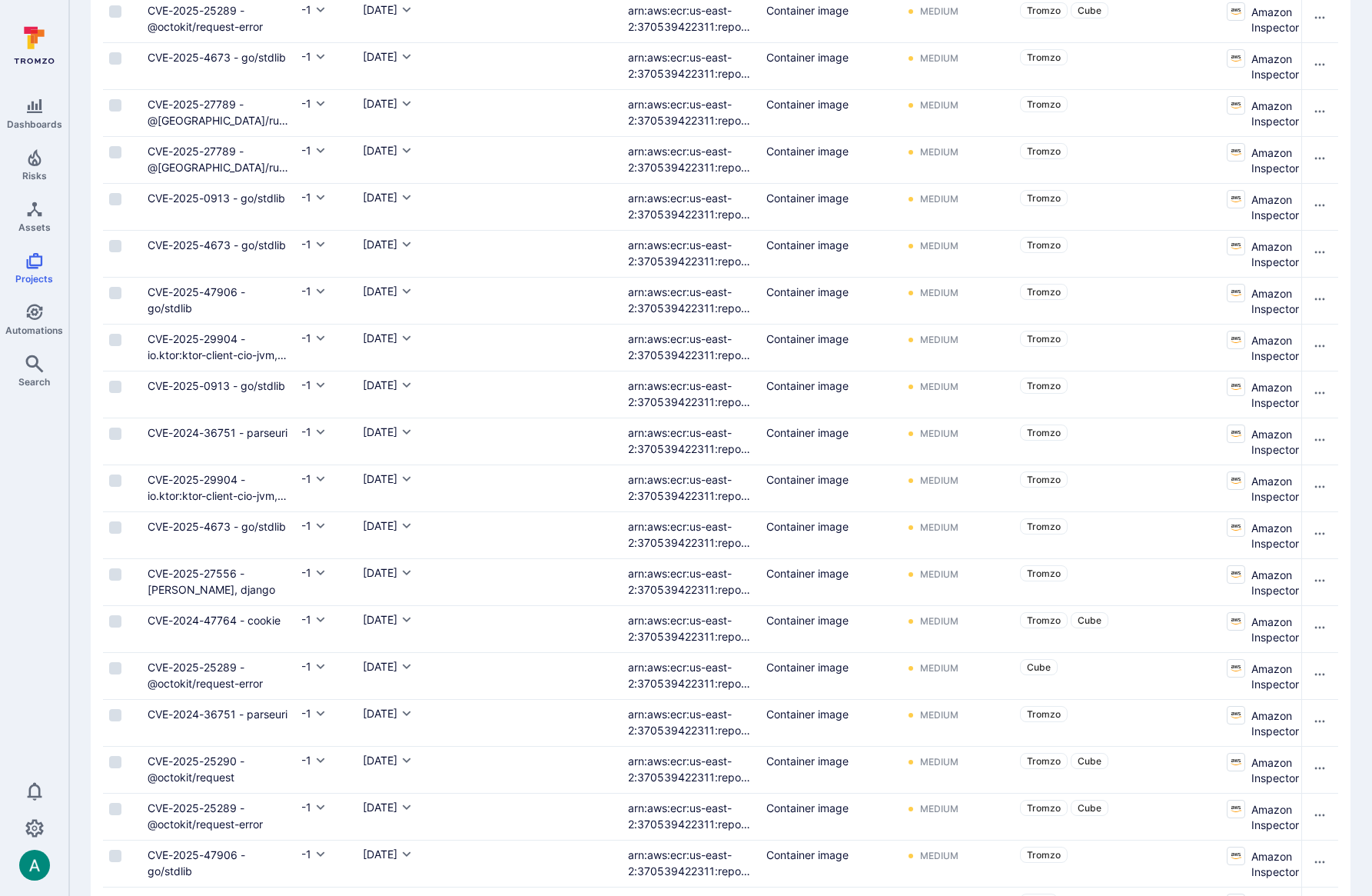
scroll to position [0, 0]
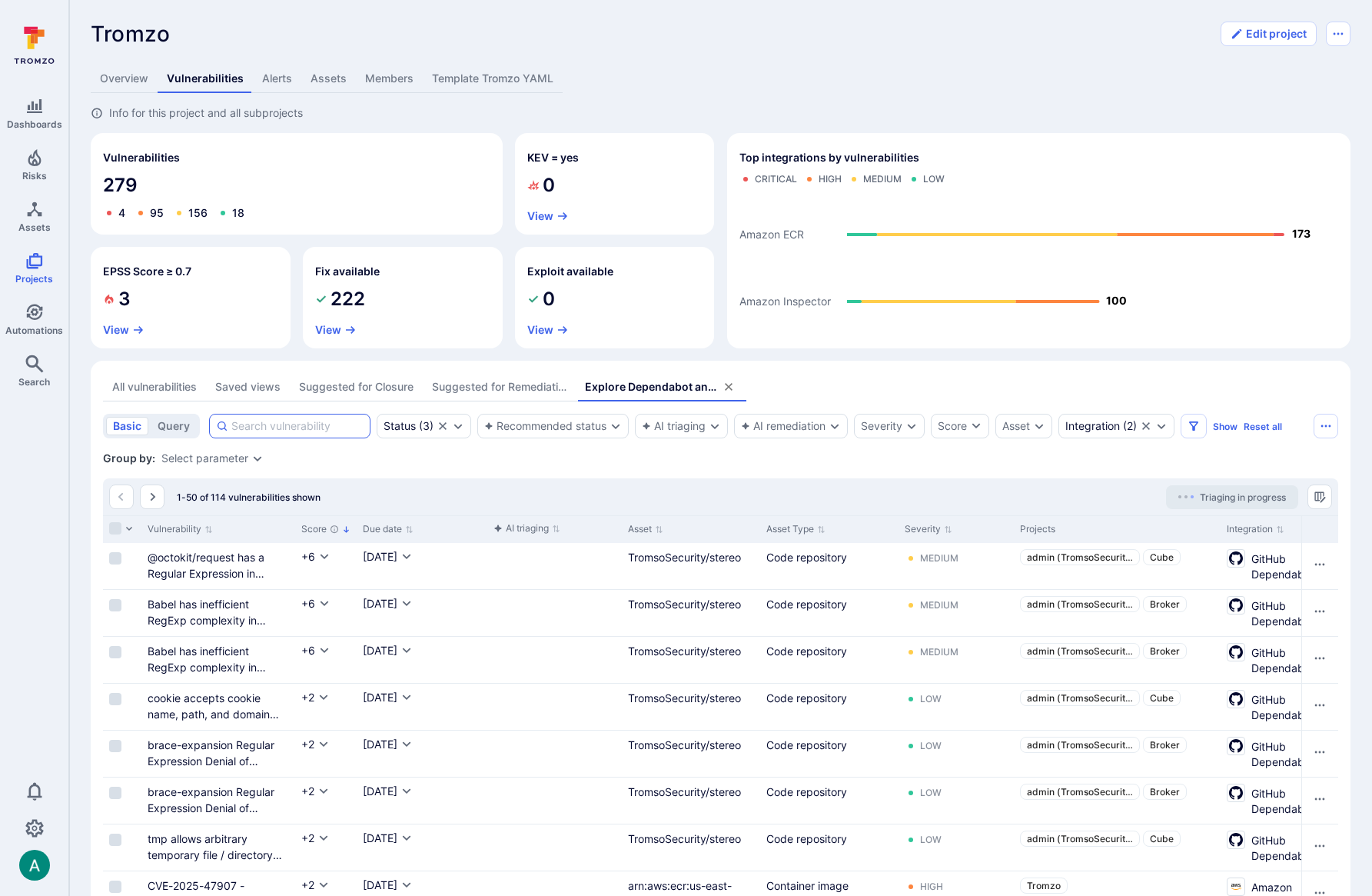
click at [262, 420] on input at bounding box center [298, 426] width 132 height 15
paste input "2023-48052"
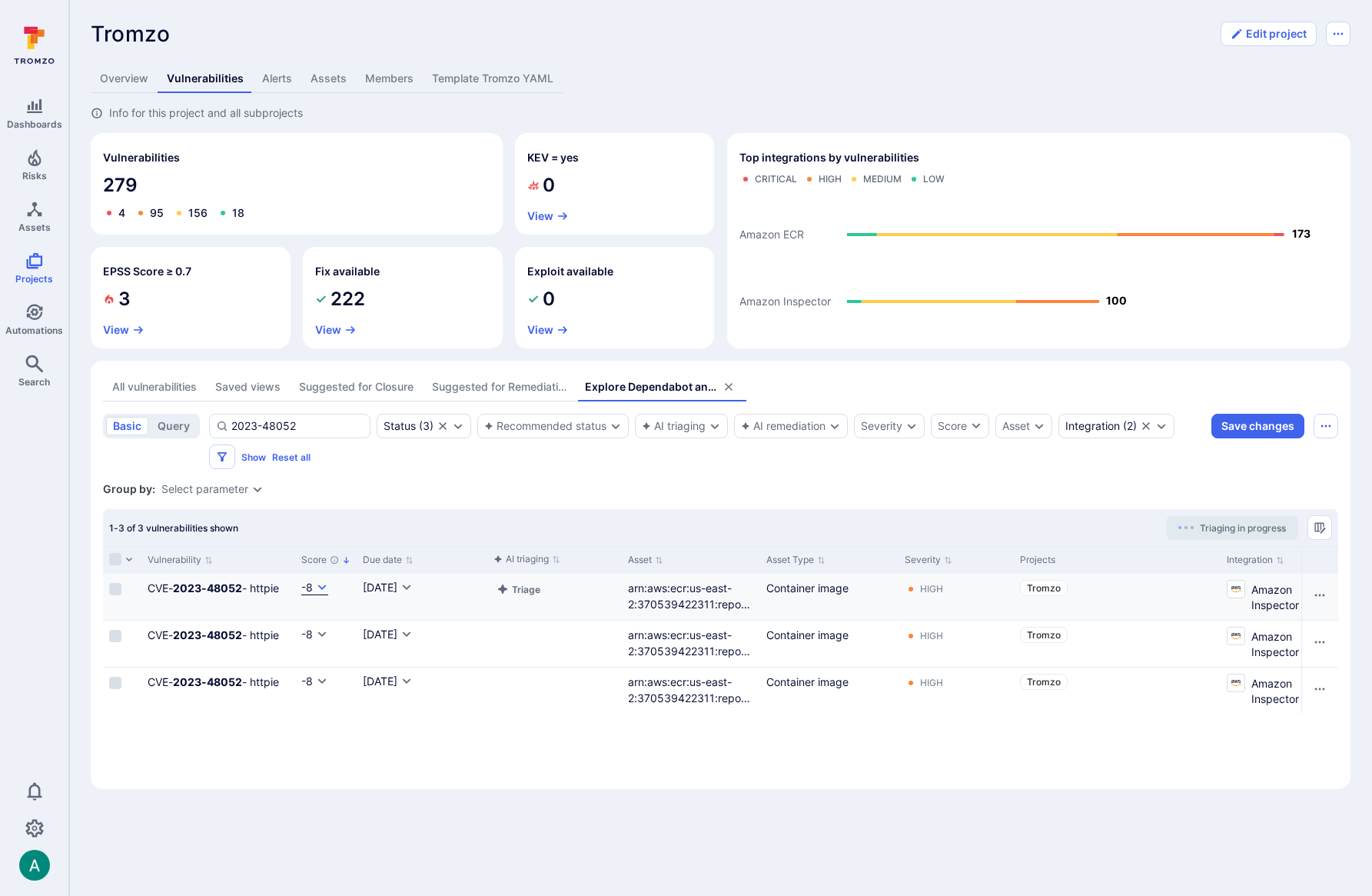
type input "2023-48052"
click at [324, 585] on icon "Cell for Score" at bounding box center [322, 587] width 12 height 12
click at [389, 517] on div at bounding box center [686, 448] width 1372 height 896
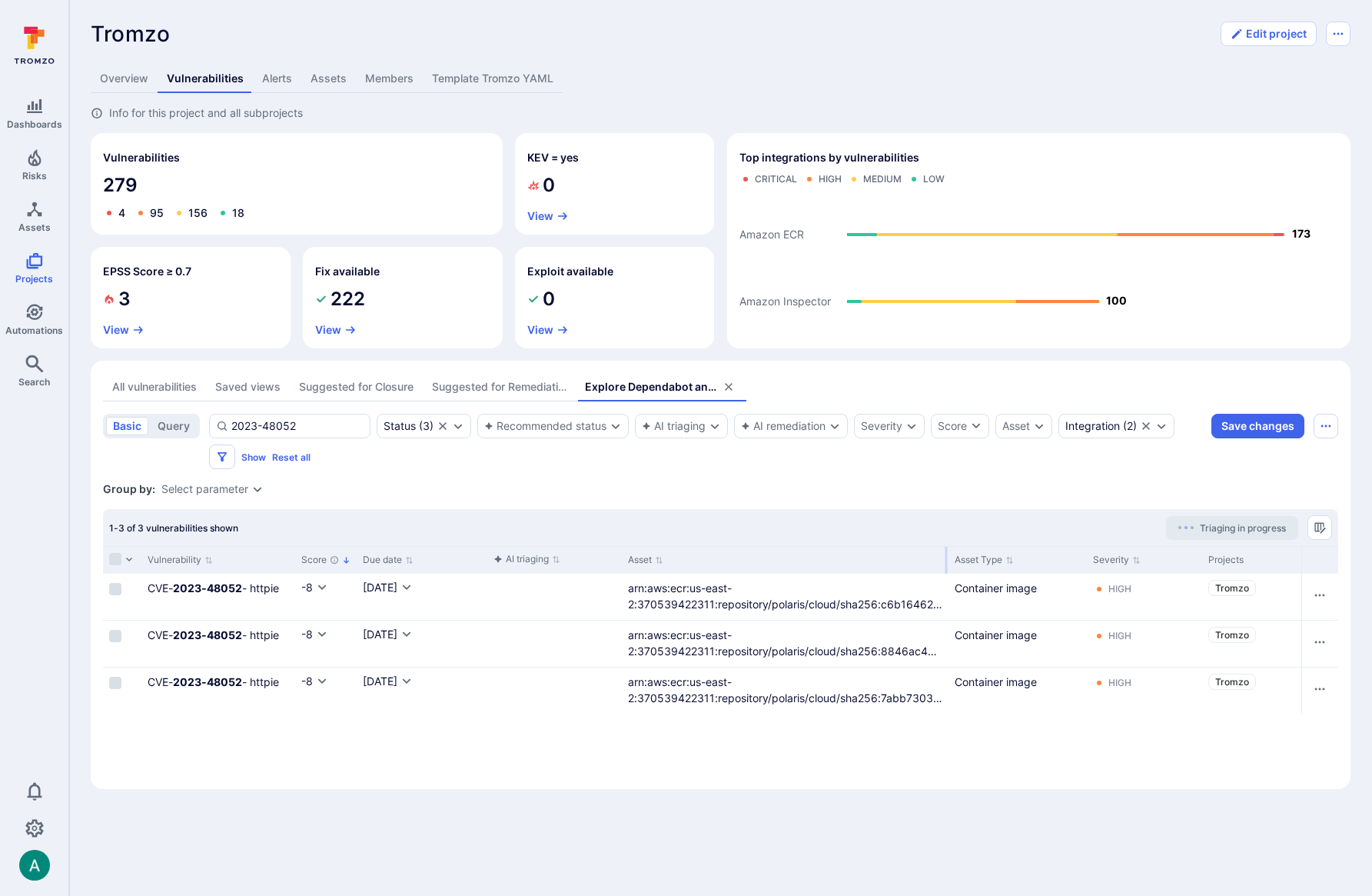
drag, startPoint x: 756, startPoint y: 562, endPoint x: 944, endPoint y: 562, distance: 188.0
click at [945, 562] on div at bounding box center [946, 561] width 2 height 27
click at [310, 585] on div "-8" at bounding box center [306, 587] width 11 height 15
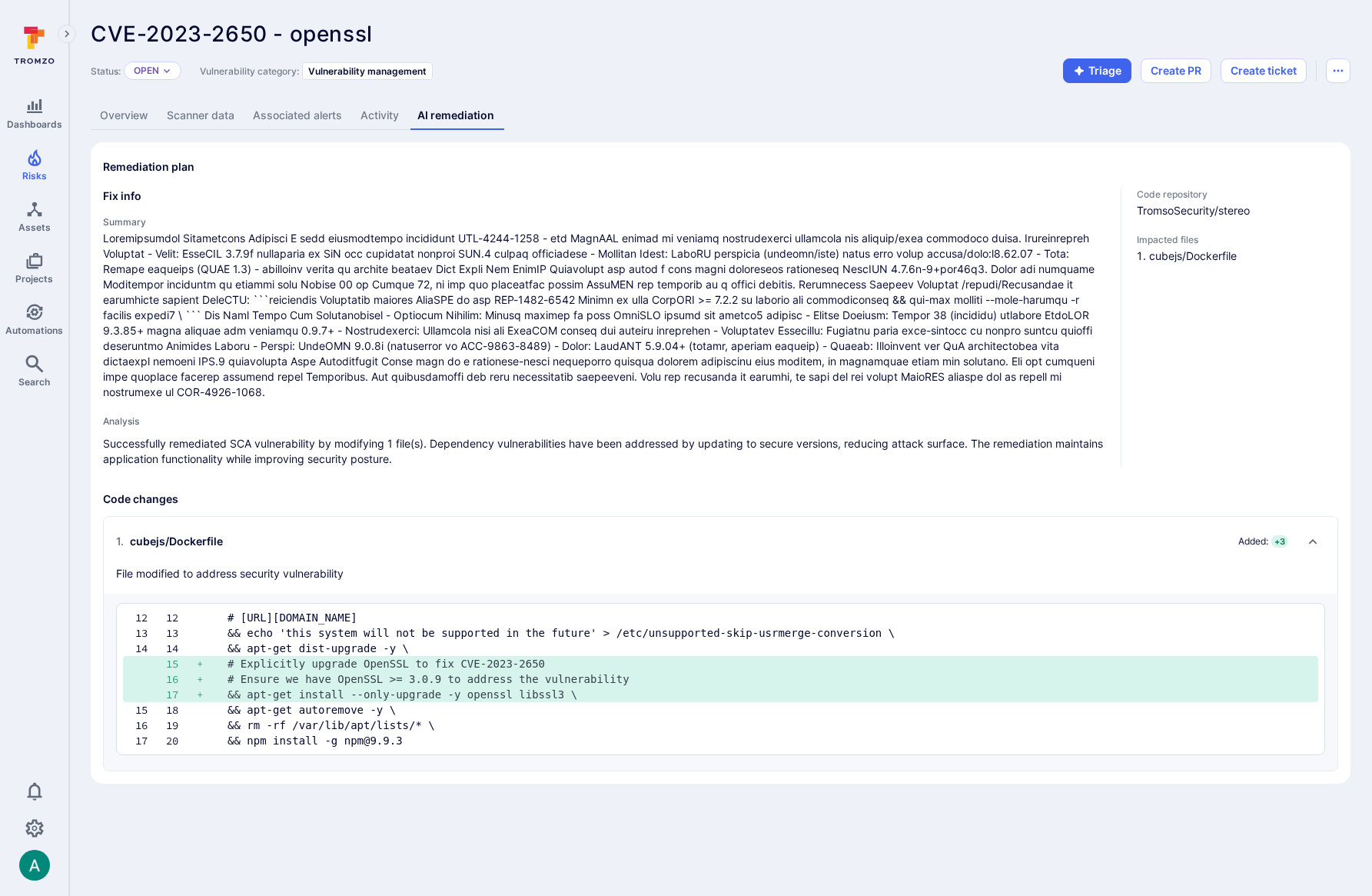
click at [120, 119] on link "Overview" at bounding box center [125, 116] width 67 height 29
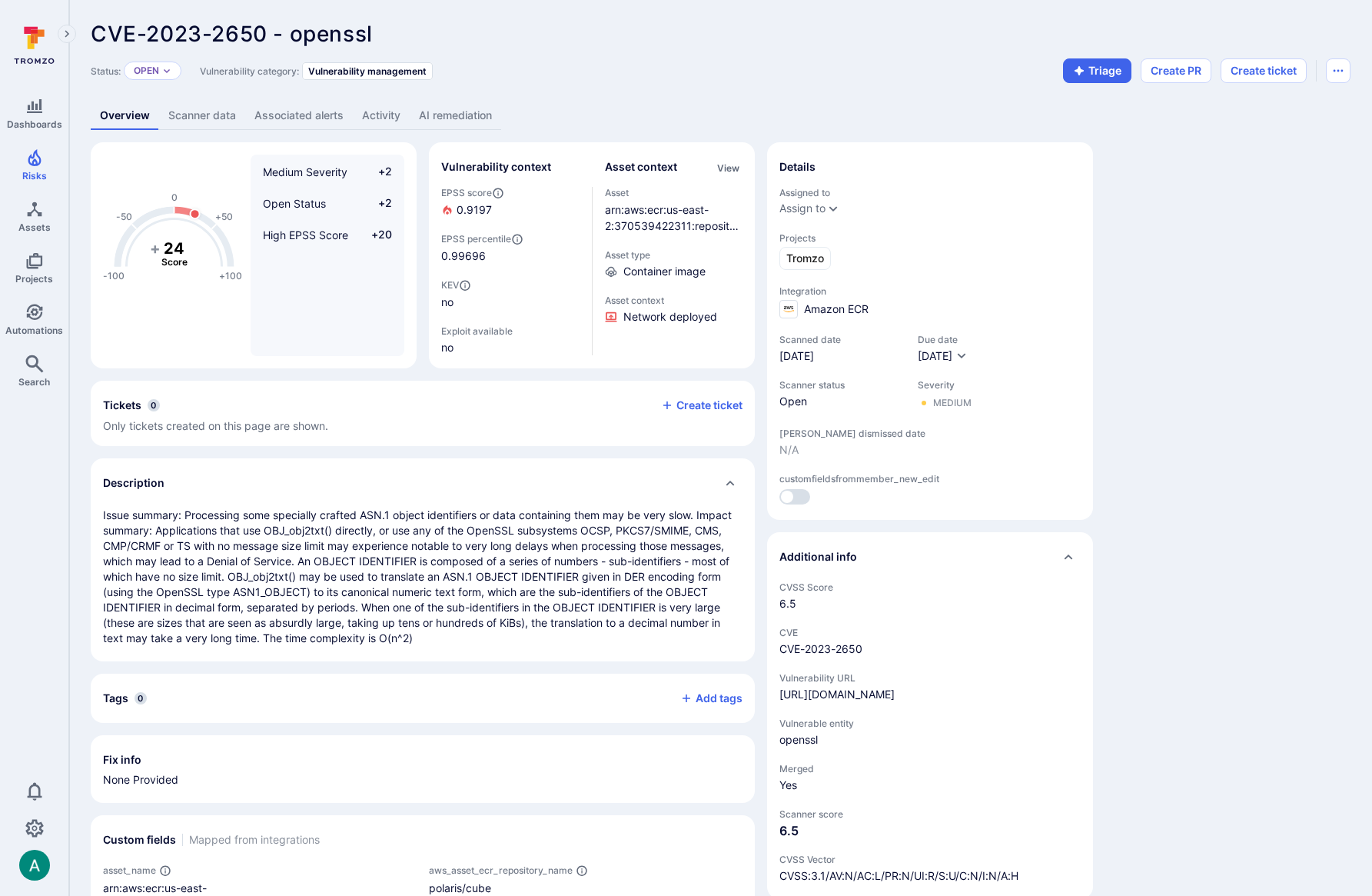
click at [690, 79] on div "Status: Open Vulnerability category: Vulnerability management Triage Create PR …" at bounding box center [721, 70] width 1259 height 25
click at [895, 694] on div "https://security-tracker.debian.org/tracker/CVE-2023-2650" at bounding box center [836, 694] width 115 height 15
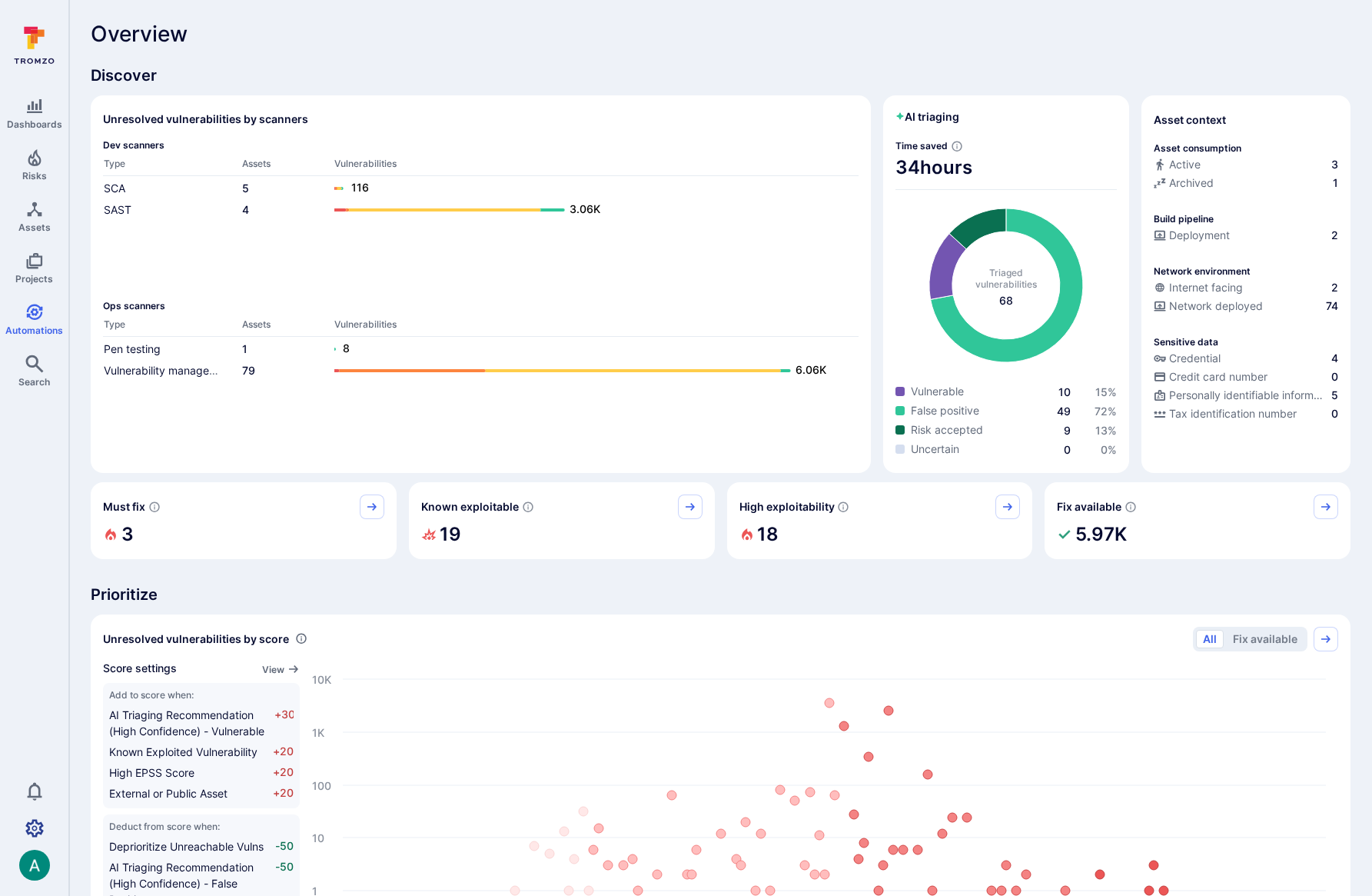
click at [31, 828] on icon "Settings" at bounding box center [34, 827] width 18 height 18
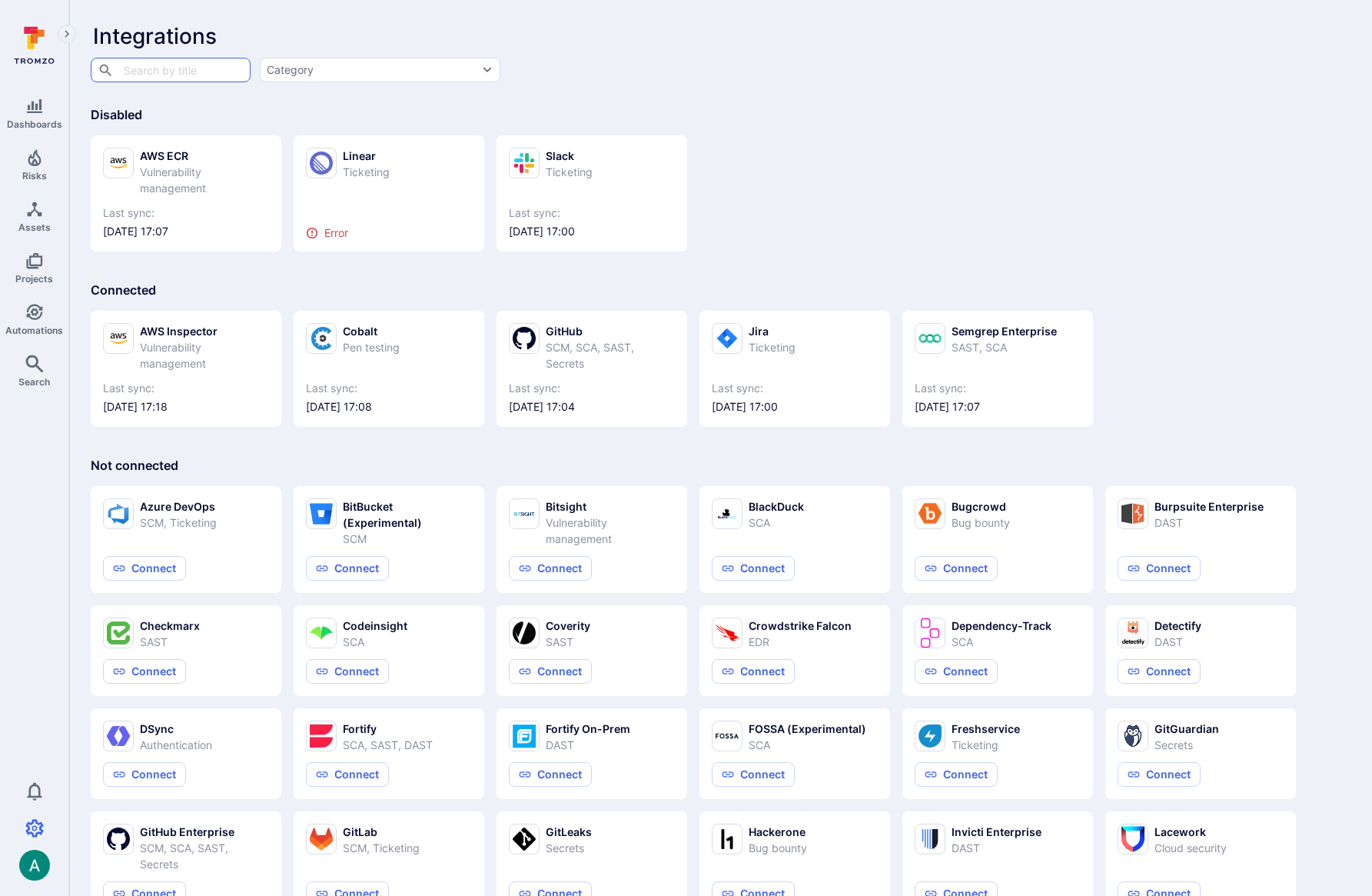
click at [1220, 340] on div "AWS Inspector Vulnerability management Last sync: [DATE] 17:18 Cobalt Pen testi…" at bounding box center [721, 363] width 1259 height 129
